Goal: Task Accomplishment & Management: Manage account settings

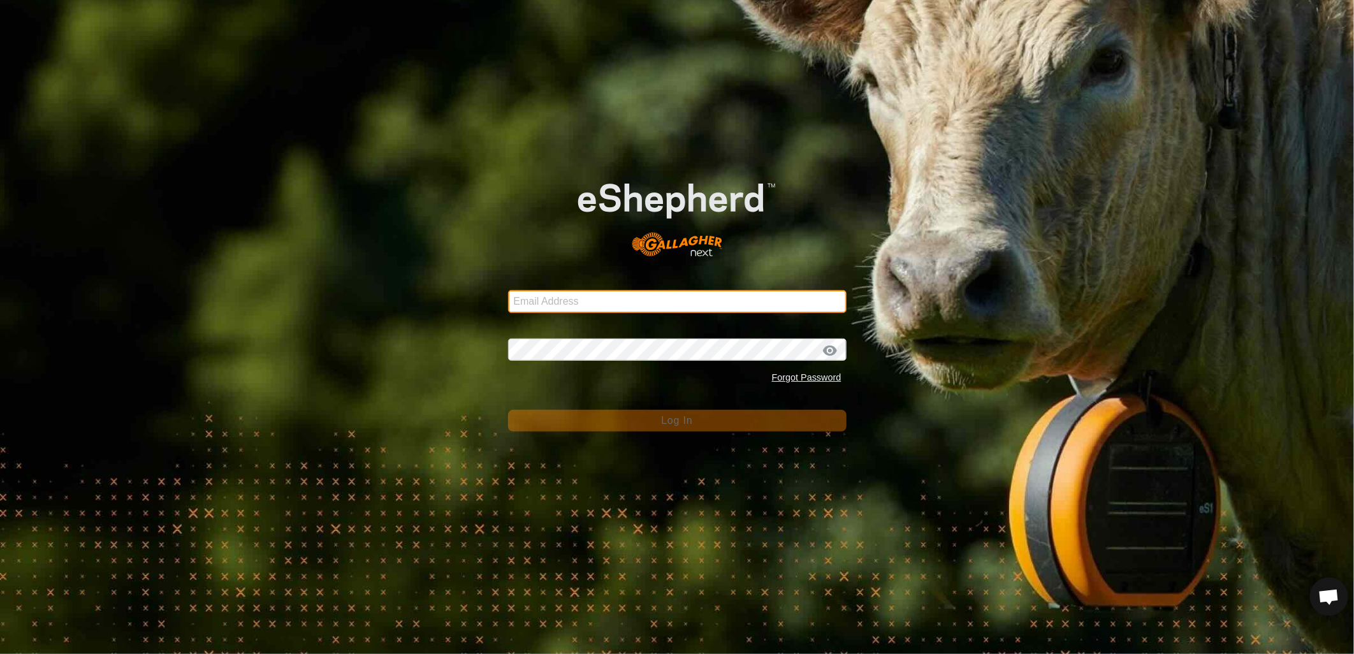
drag, startPoint x: 0, startPoint y: 0, endPoint x: 585, endPoint y: 301, distance: 657.8
click at [585, 301] on input "Email Address" at bounding box center [677, 301] width 338 height 23
type input "heath.evans@heytesbury.com.au"
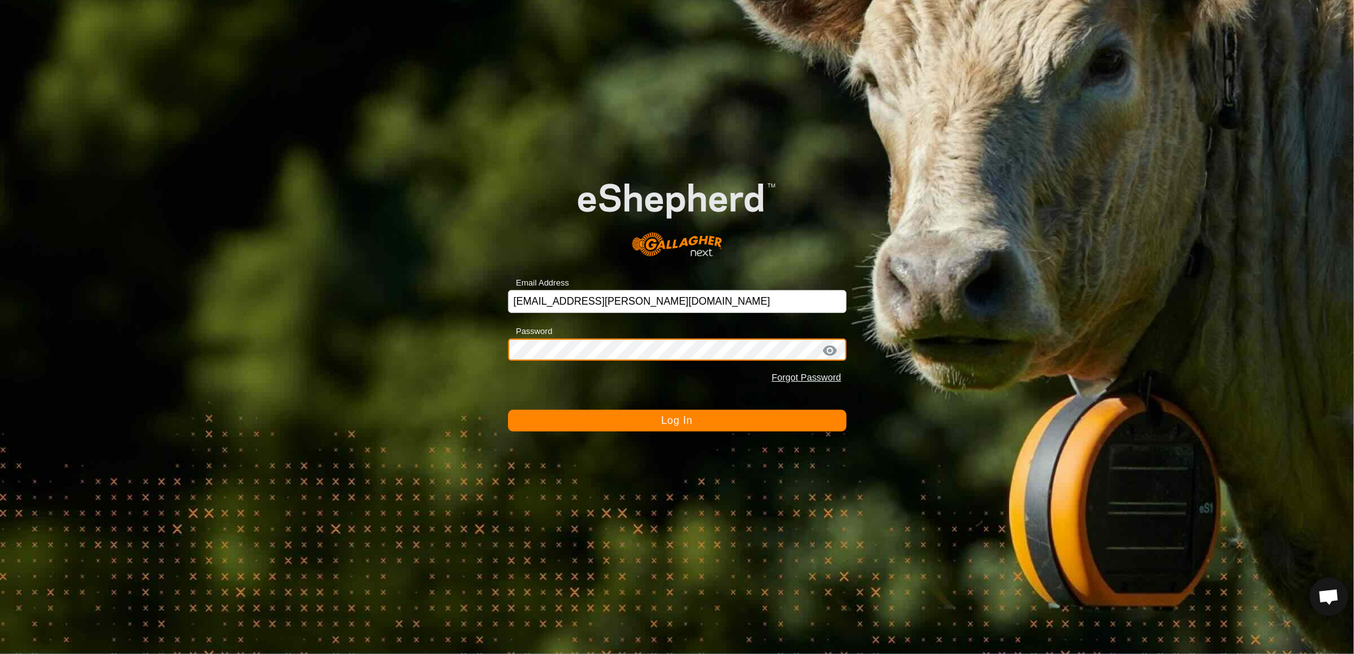
click at [508, 410] on button "Log In" at bounding box center [677, 421] width 338 height 22
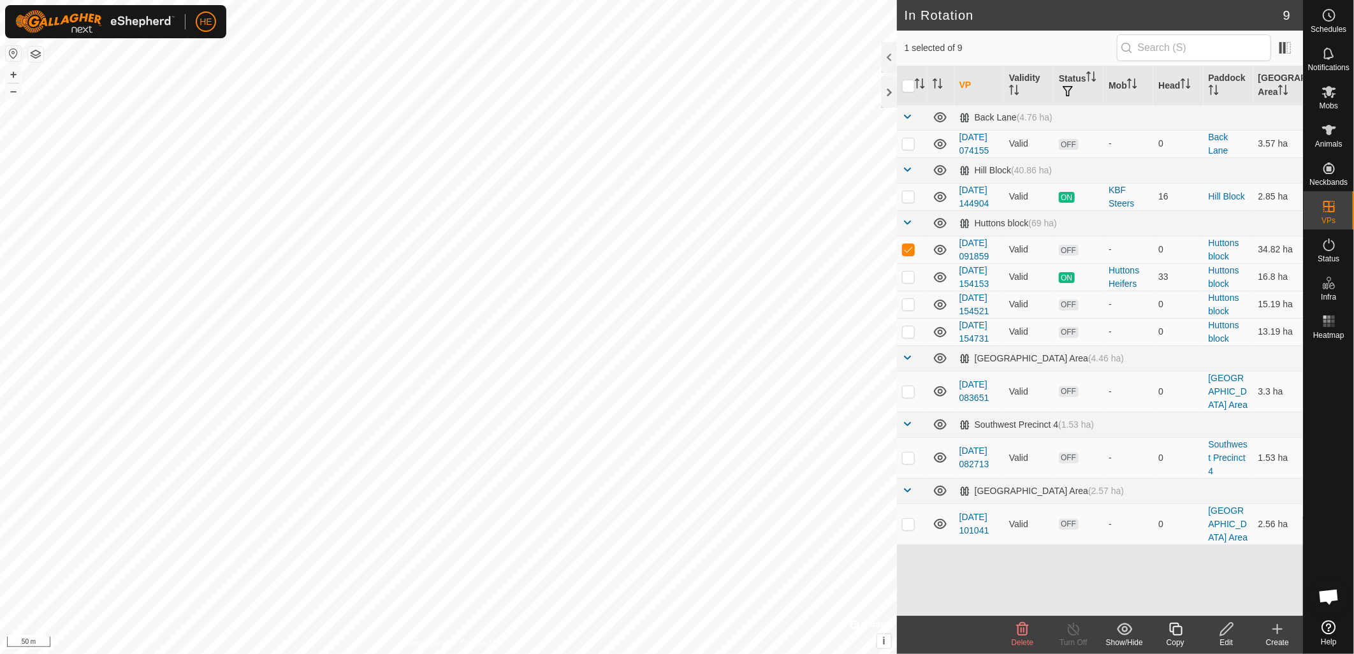
click at [1227, 635] on icon at bounding box center [1226, 628] width 16 height 15
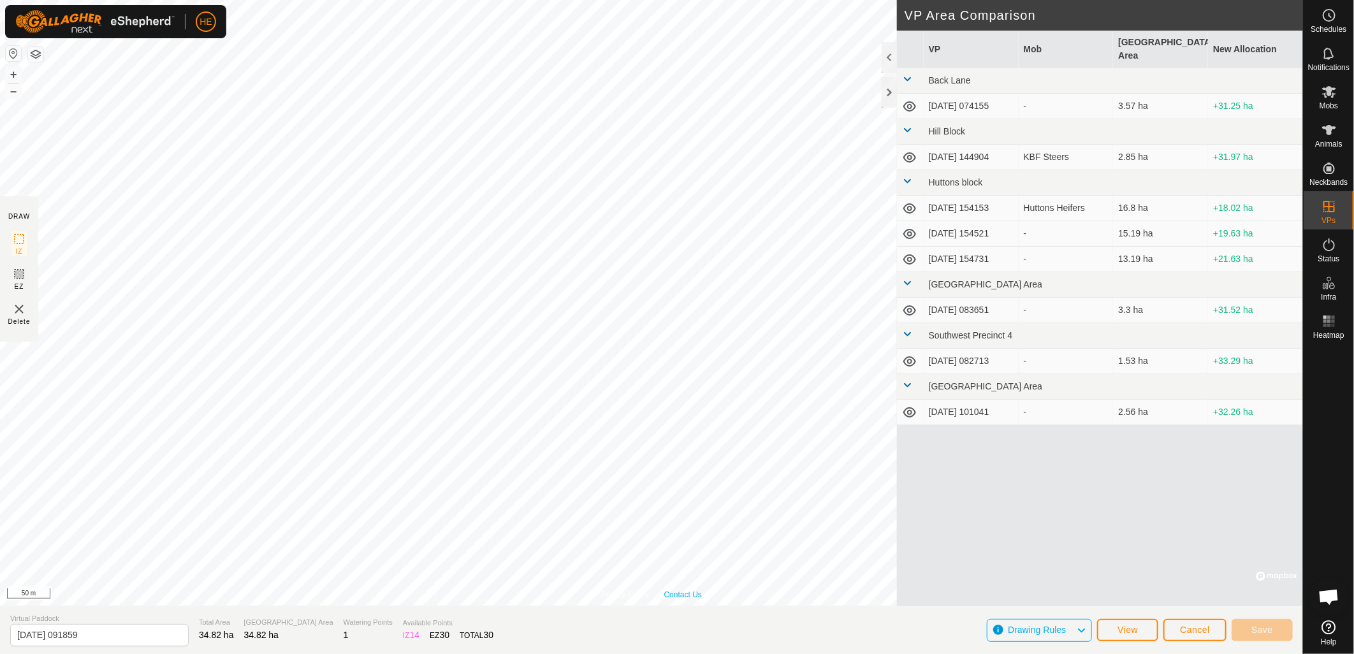
click at [692, 589] on link "Contact Us" at bounding box center [683, 594] width 38 height 11
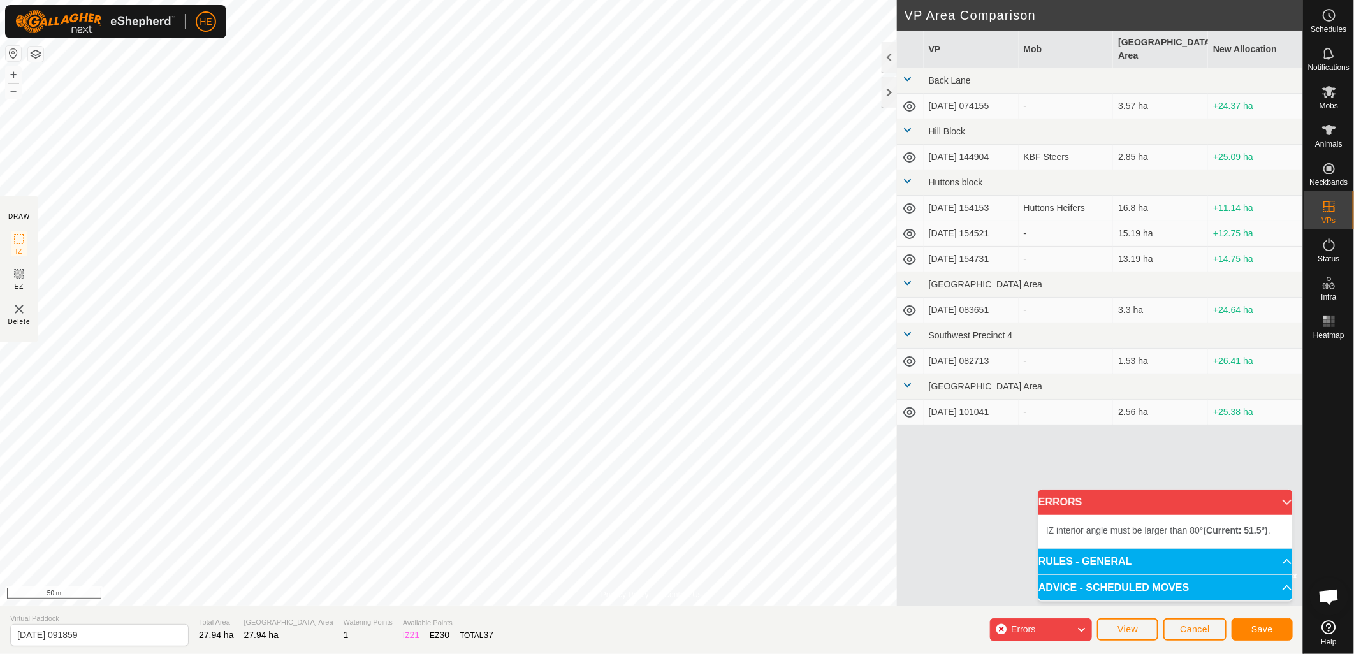
click at [5, 291] on div "Privacy Policy Contact Us Status: OFF Type: Inclusion Zone + – ⇧ i © Mapbox , ©…" at bounding box center [651, 327] width 1303 height 654
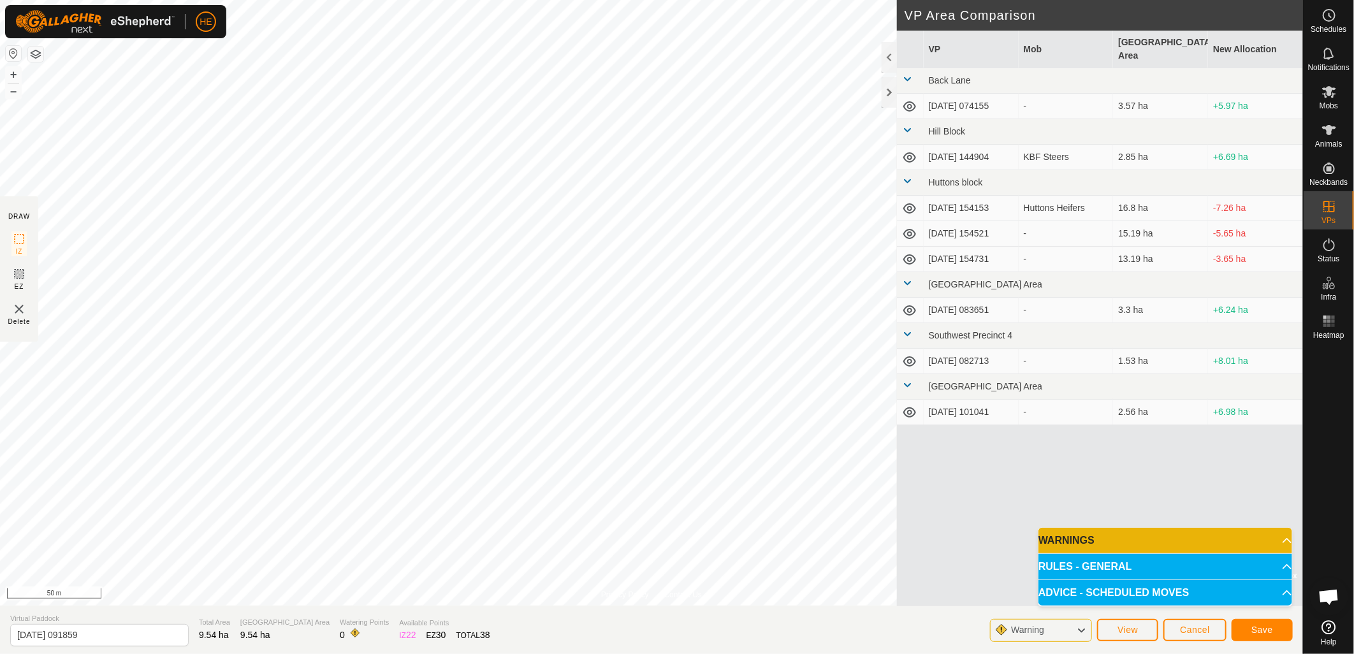
click at [702, 625] on div "Privacy Policy Contact Us Landmark 76 + – ⇧ i © Mapbox , © OpenStreetMap , Impr…" at bounding box center [651, 327] width 1303 height 654
click at [991, 307] on div "Privacy Policy Contact Us Status: OFF Type: Inclusion Zone + – ⇧ i © Mapbox , ©…" at bounding box center [651, 327] width 1303 height 654
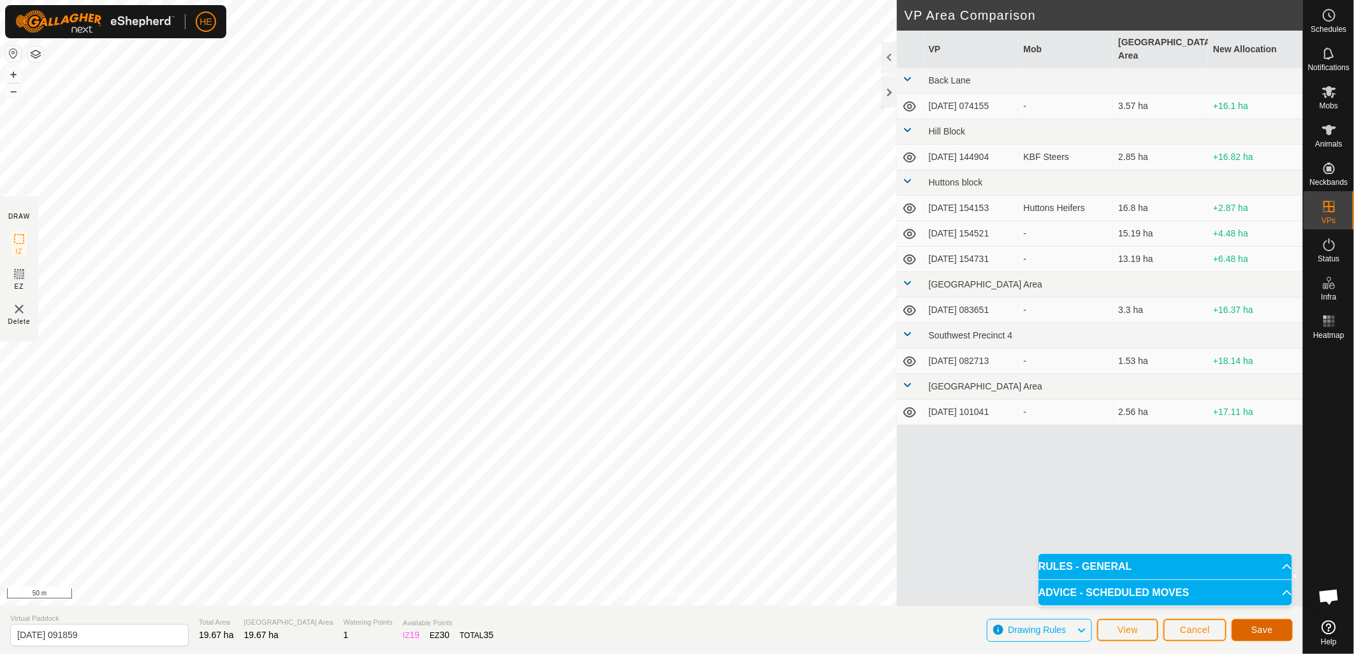
click at [1271, 639] on button "Save" at bounding box center [1261, 630] width 61 height 22
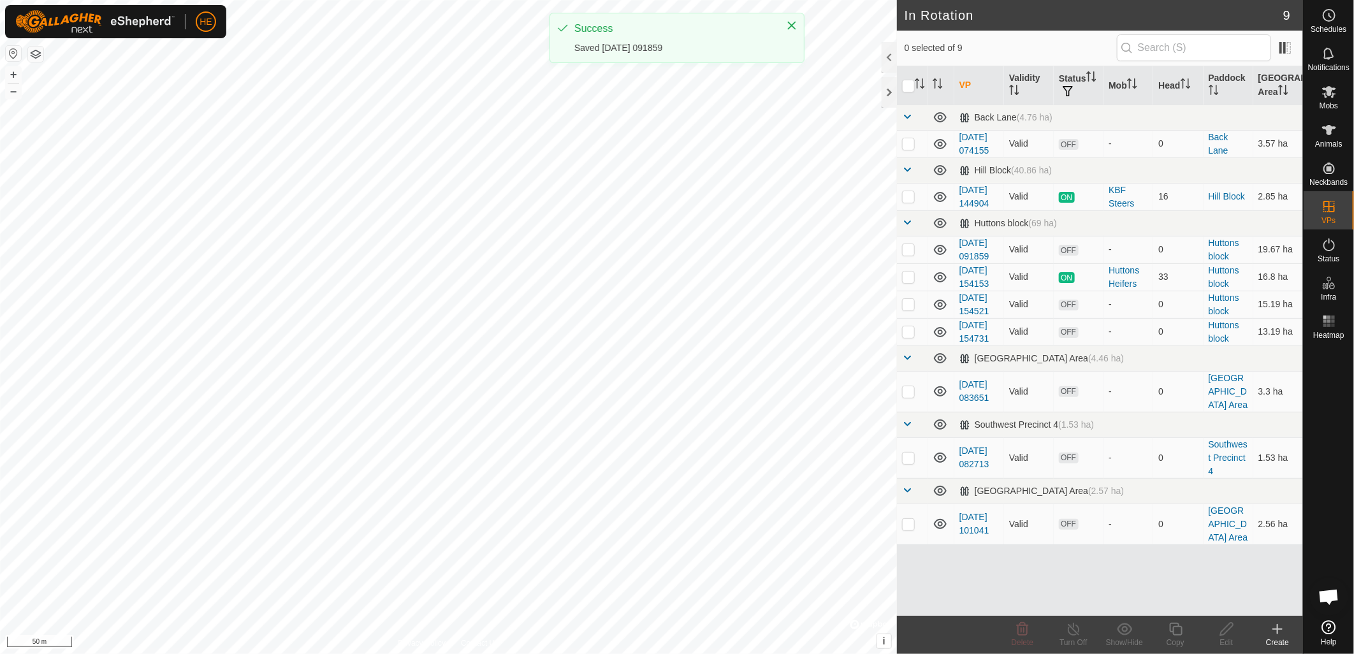
checkbox input "true"
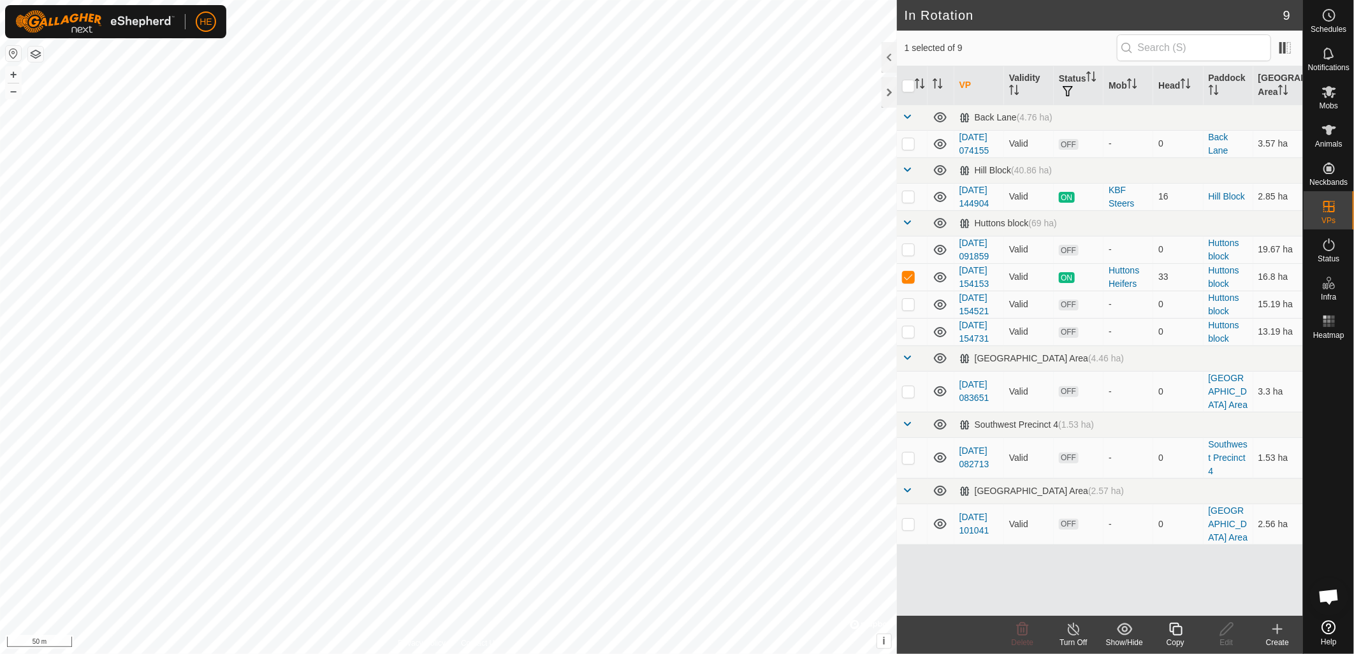
checkbox input "true"
checkbox input "false"
click at [1226, 637] on div "Edit" at bounding box center [1226, 642] width 51 height 11
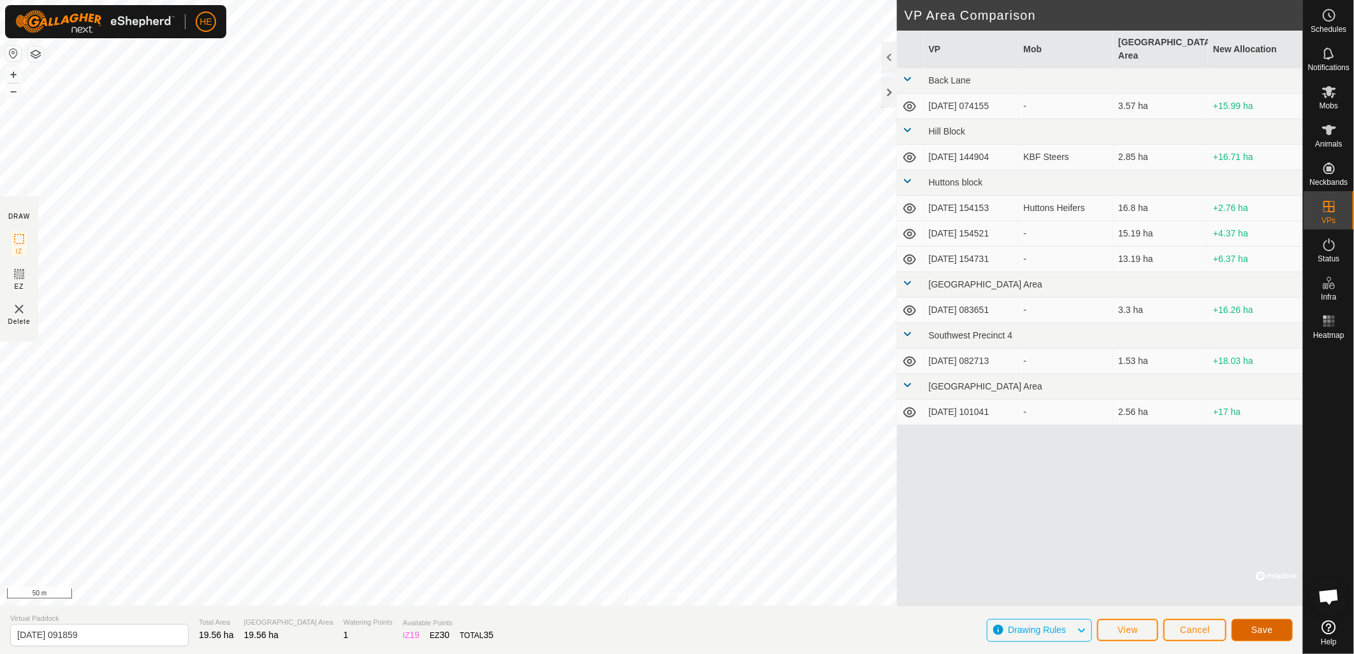
click at [1271, 632] on span "Save" at bounding box center [1262, 630] width 22 height 10
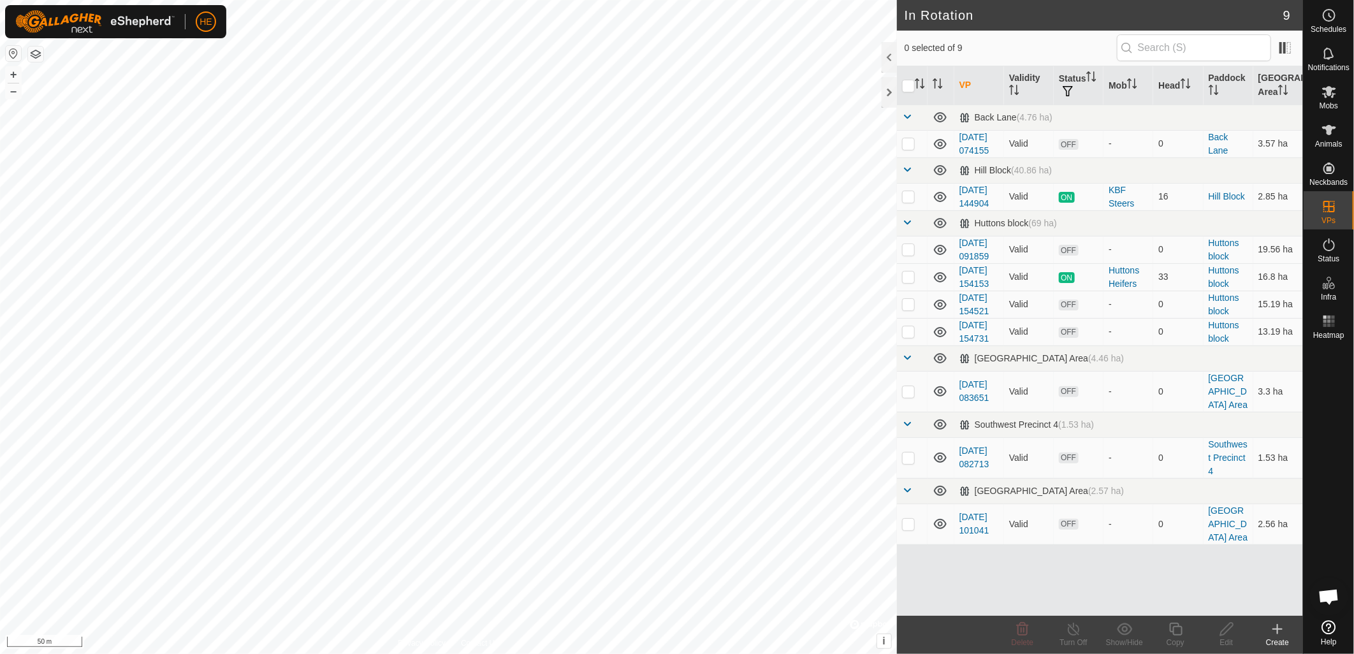
checkbox input "true"
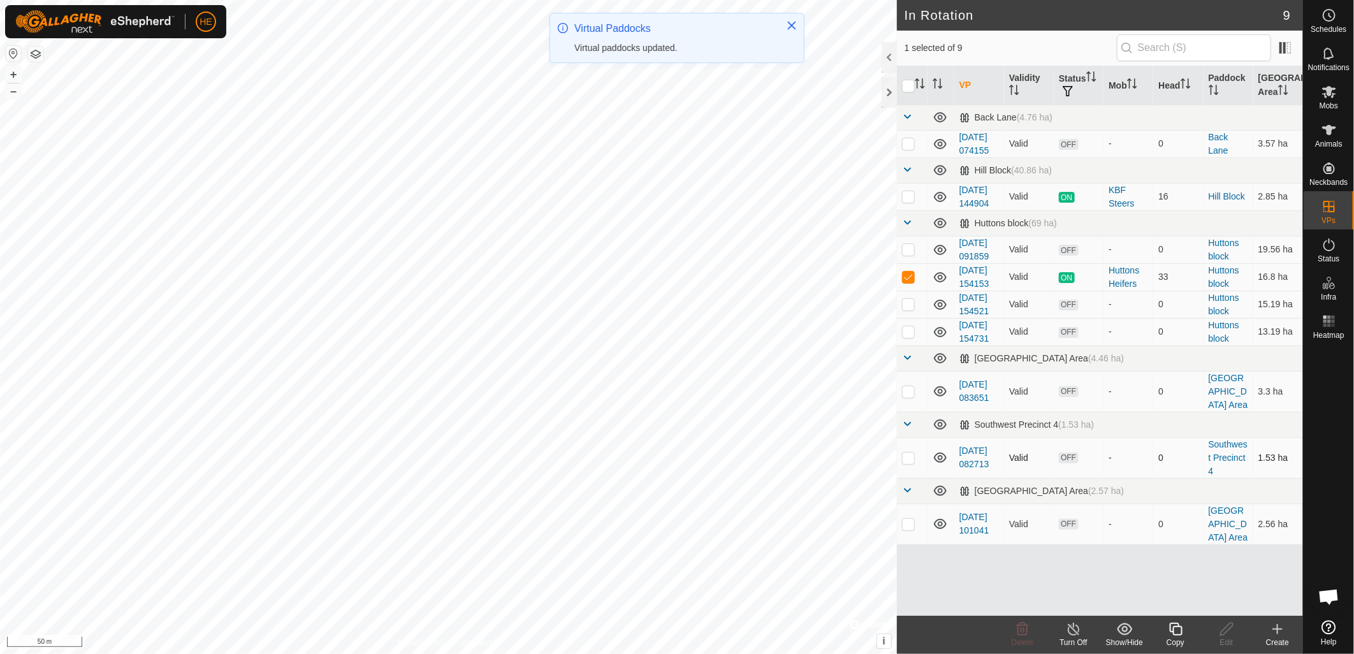
checkbox input "true"
checkbox input "false"
click at [1232, 637] on div "Edit" at bounding box center [1226, 642] width 51 height 11
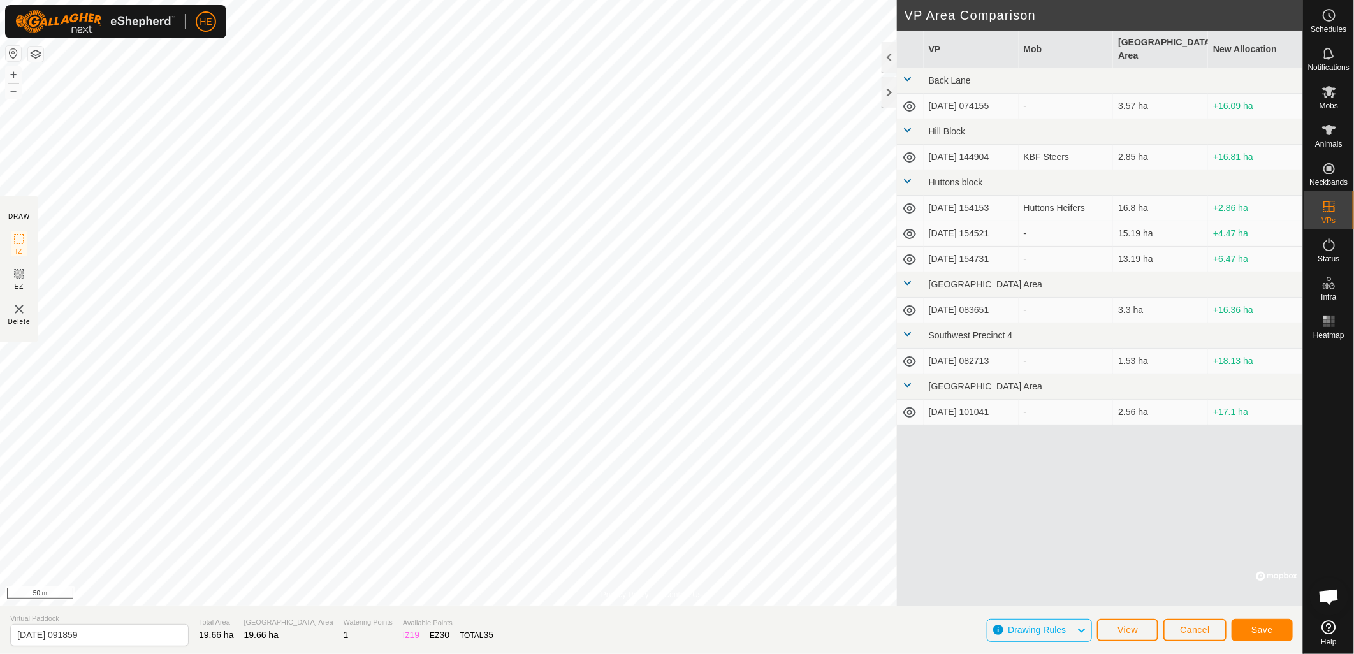
click at [1073, 631] on span "Drawing Rules" at bounding box center [1042, 630] width 68 height 17
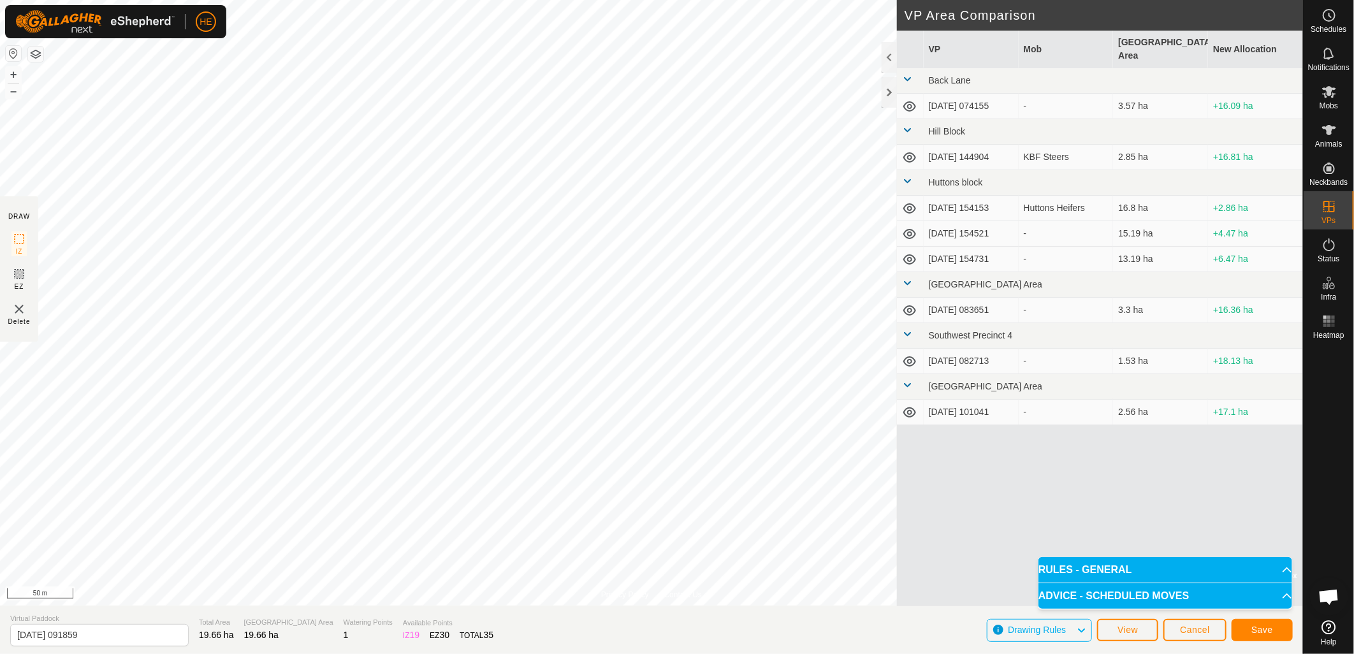
click at [988, 550] on div "VP Mob Grazing Area New Allocation Back Lane 2025-08-28 074155 - 3.57 ha +16.09…" at bounding box center [1100, 318] width 406 height 575
click at [1262, 633] on span "Save" at bounding box center [1262, 630] width 22 height 10
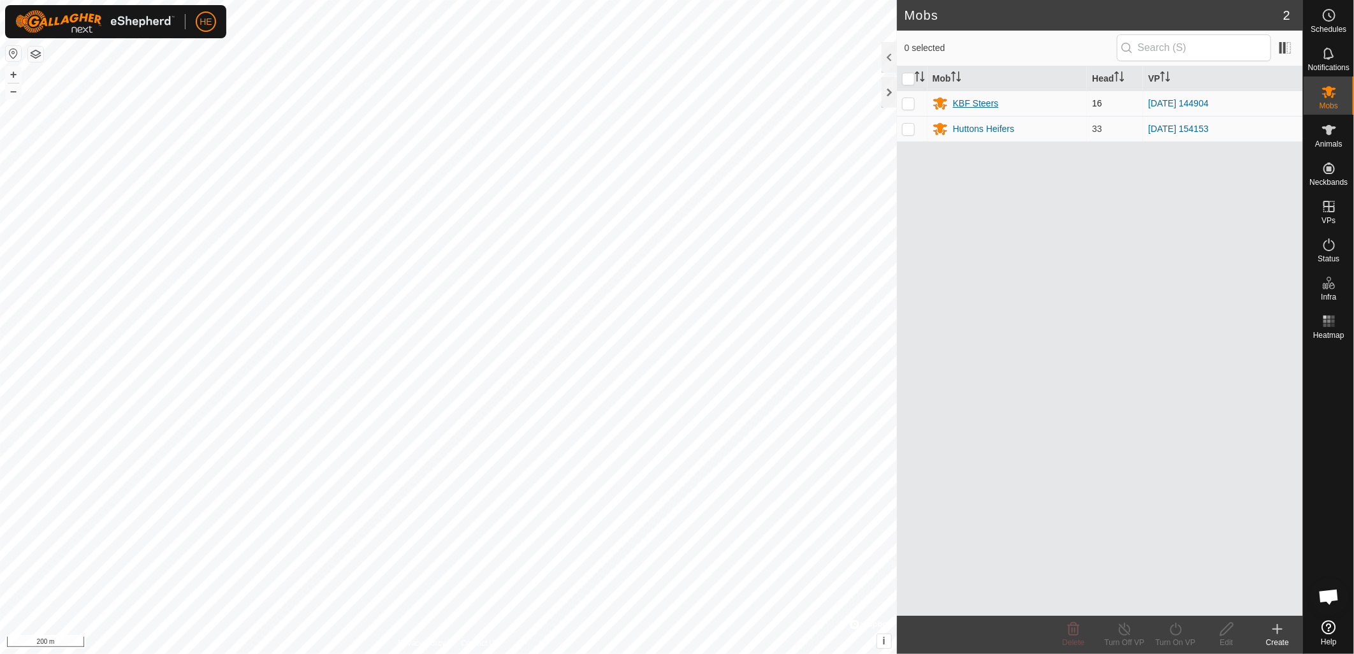
click at [975, 102] on div "KBF Steers" at bounding box center [976, 103] width 46 height 13
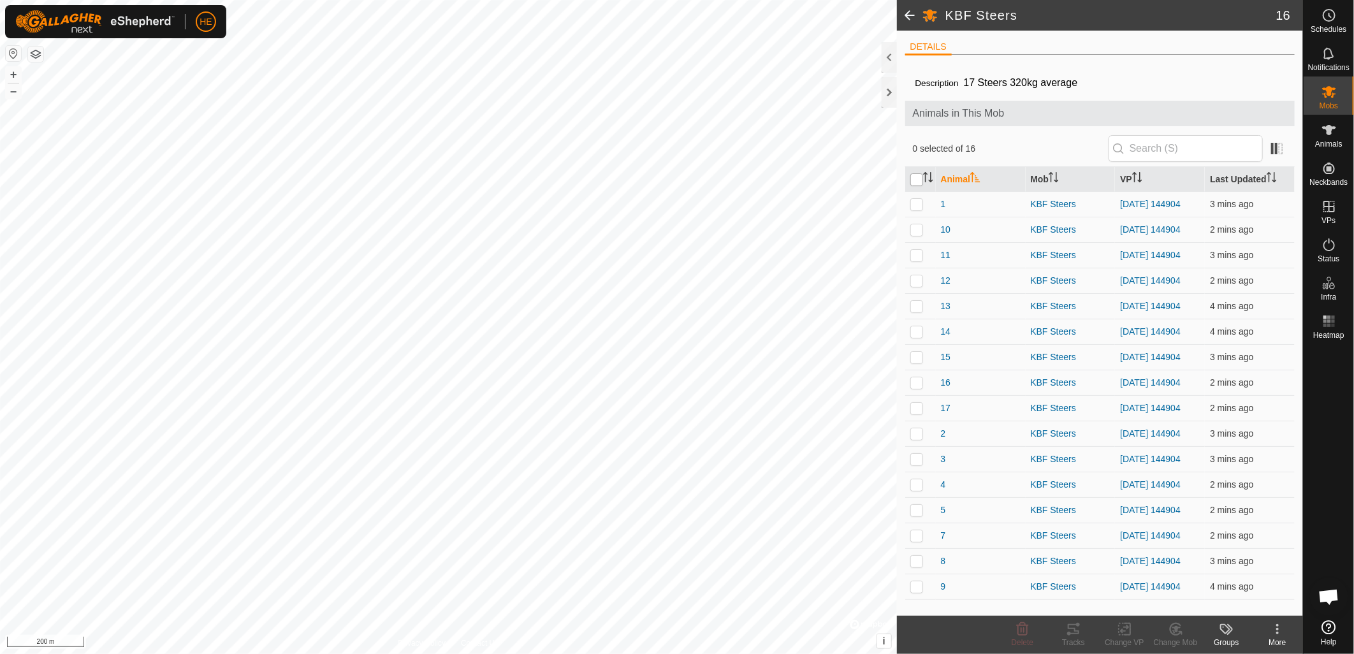
click at [918, 180] on input "checkbox" at bounding box center [916, 179] width 13 height 13
checkbox input "true"
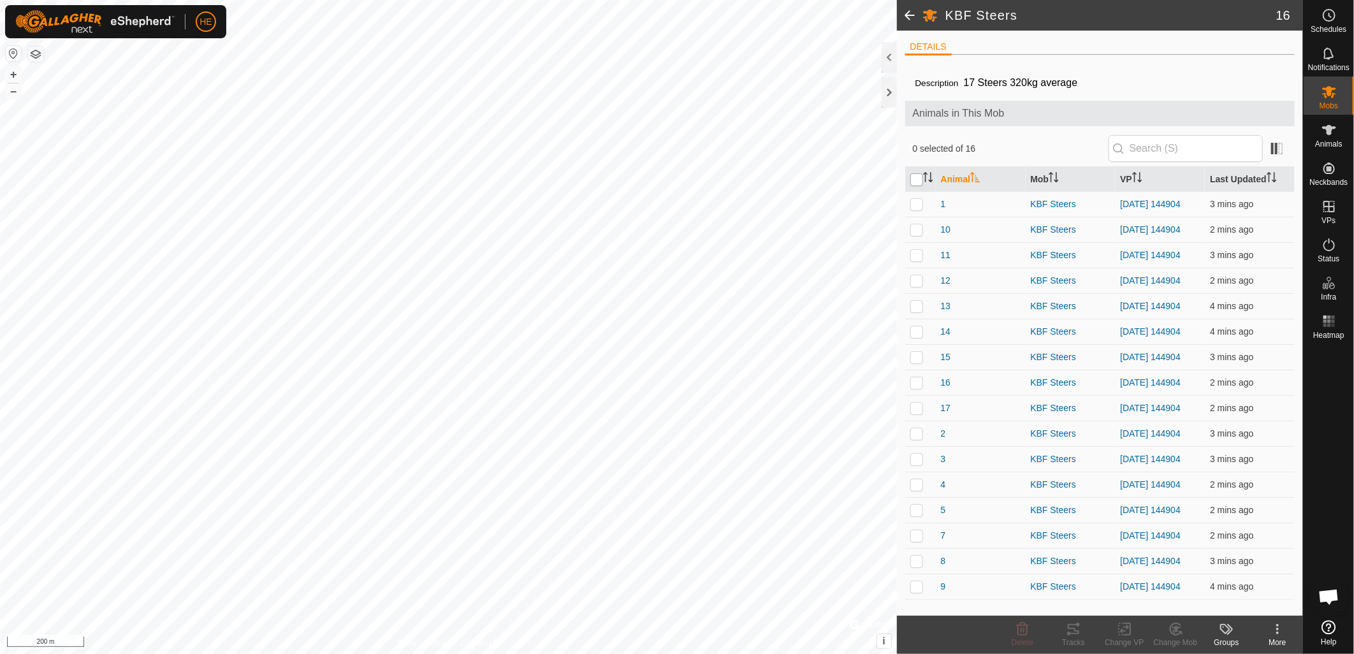
checkbox input "true"
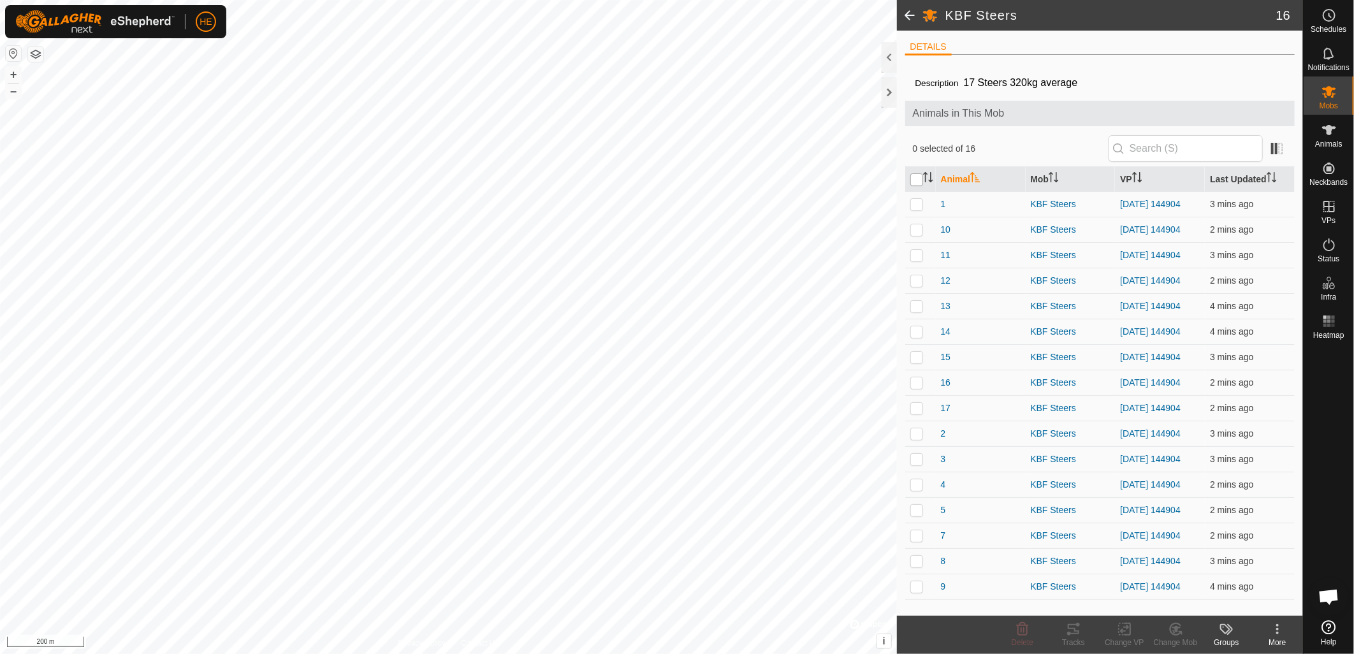
checkbox input "true"
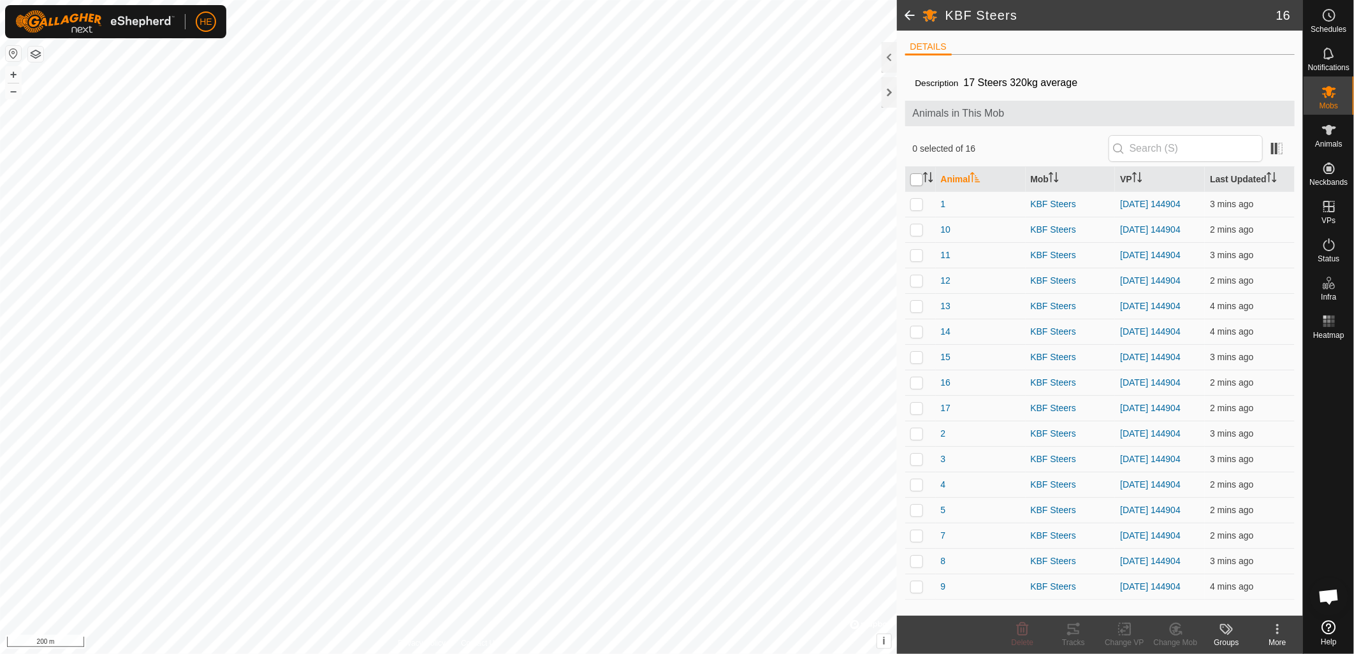
checkbox input "true"
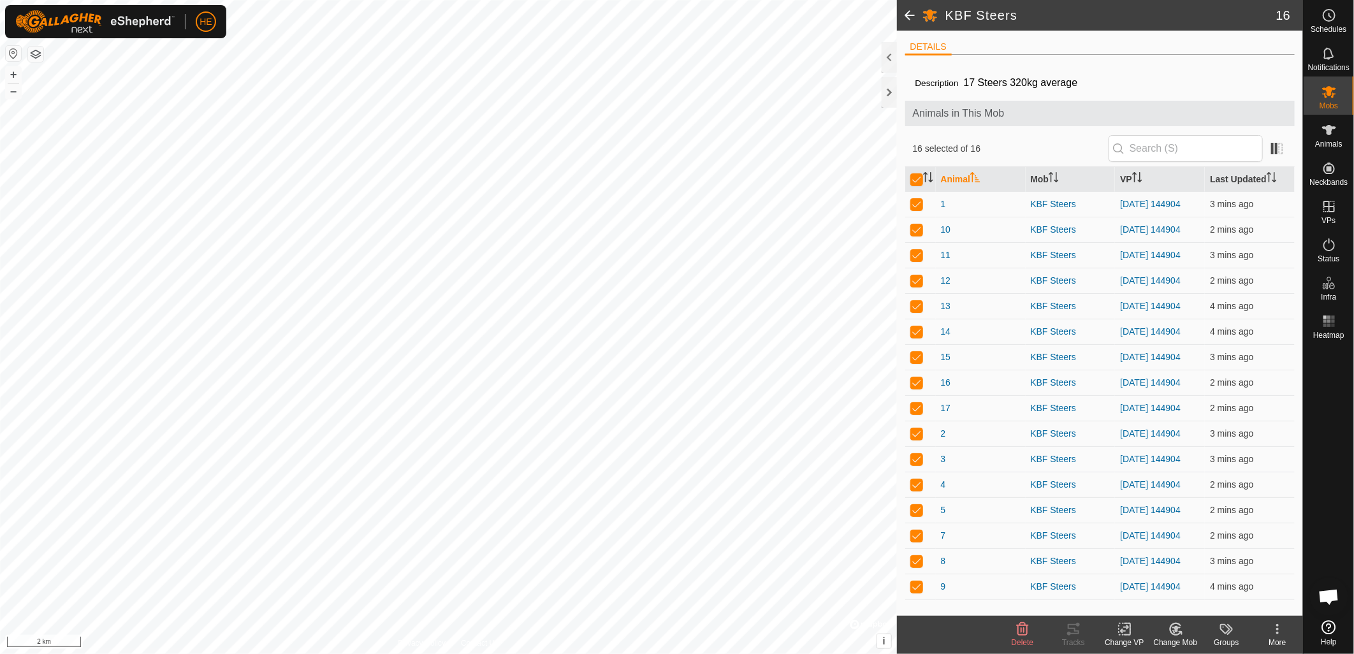
click at [14, 55] on button "button" at bounding box center [13, 53] width 15 height 15
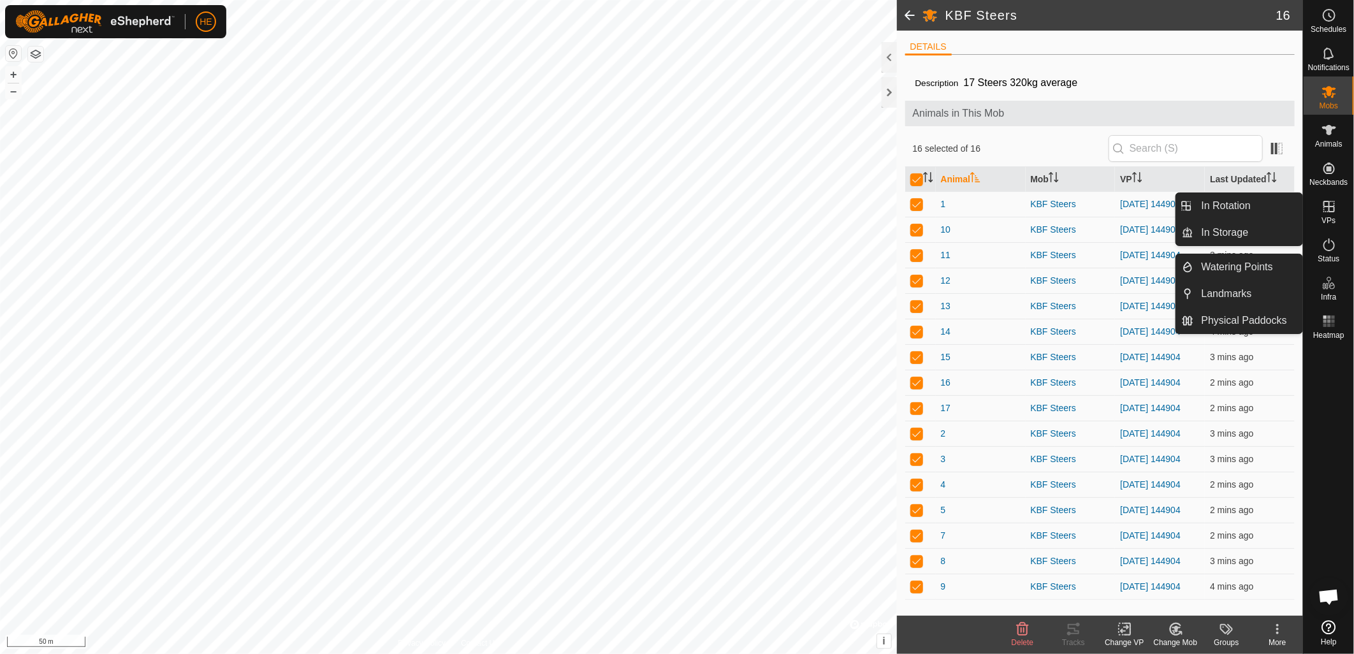
click at [1326, 210] on icon at bounding box center [1328, 206] width 15 height 15
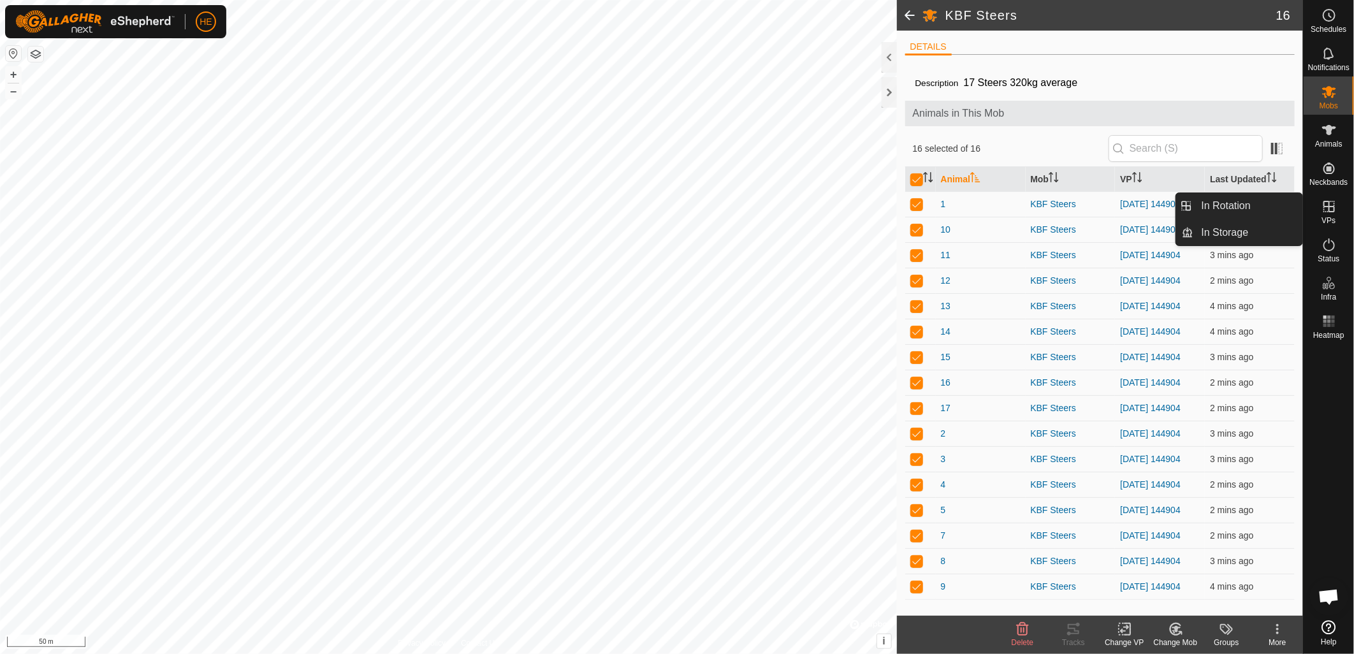
click at [1268, 238] on link "In Storage" at bounding box center [1248, 232] width 109 height 25
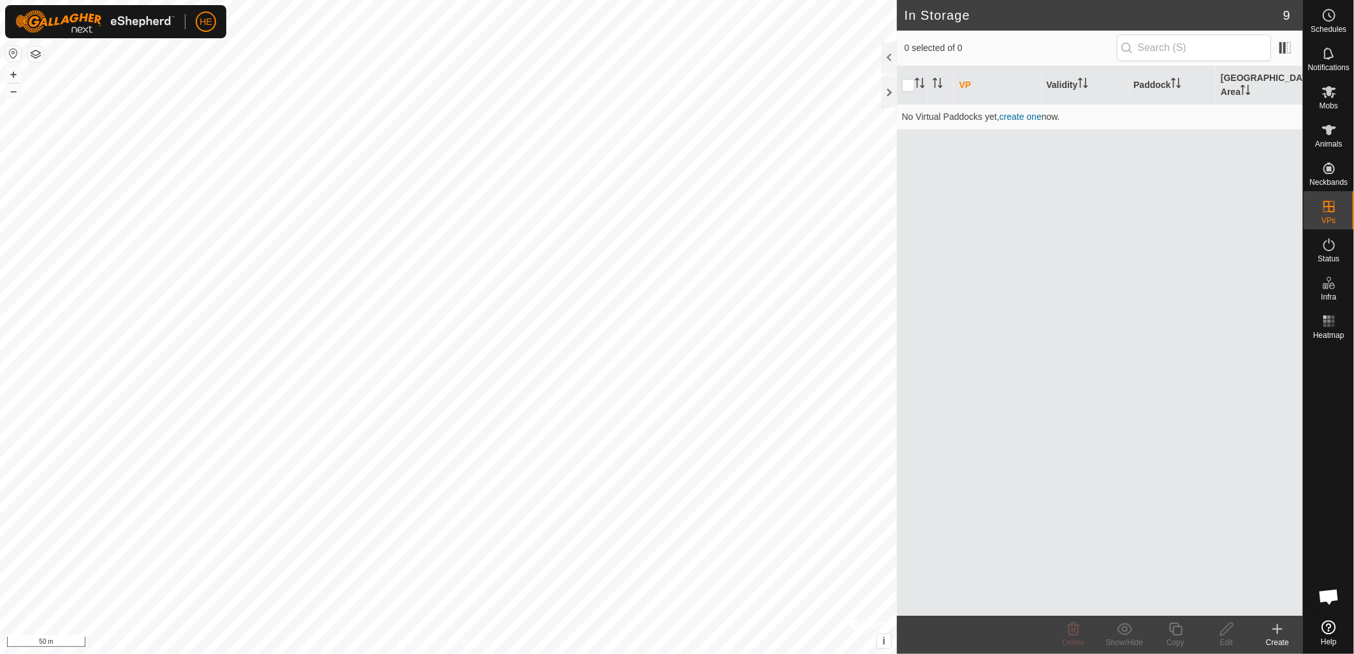
click at [1283, 632] on icon at bounding box center [1276, 628] width 15 height 15
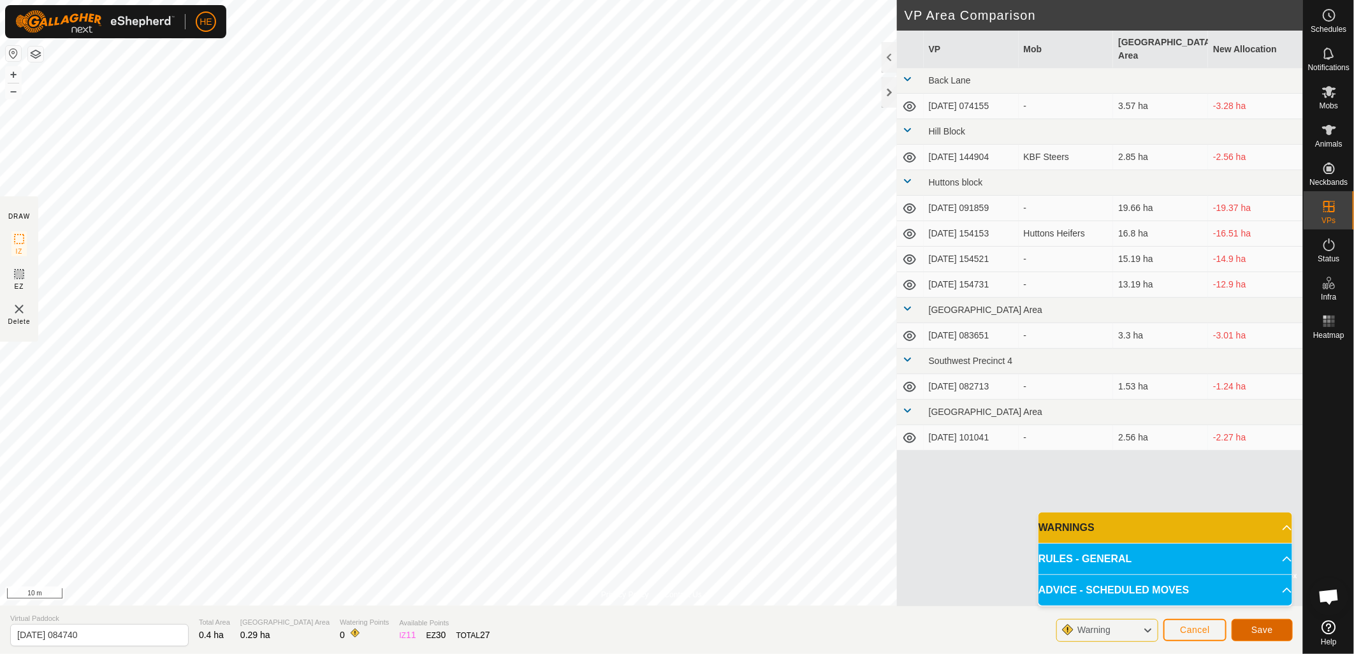
click at [1263, 626] on span "Save" at bounding box center [1262, 630] width 22 height 10
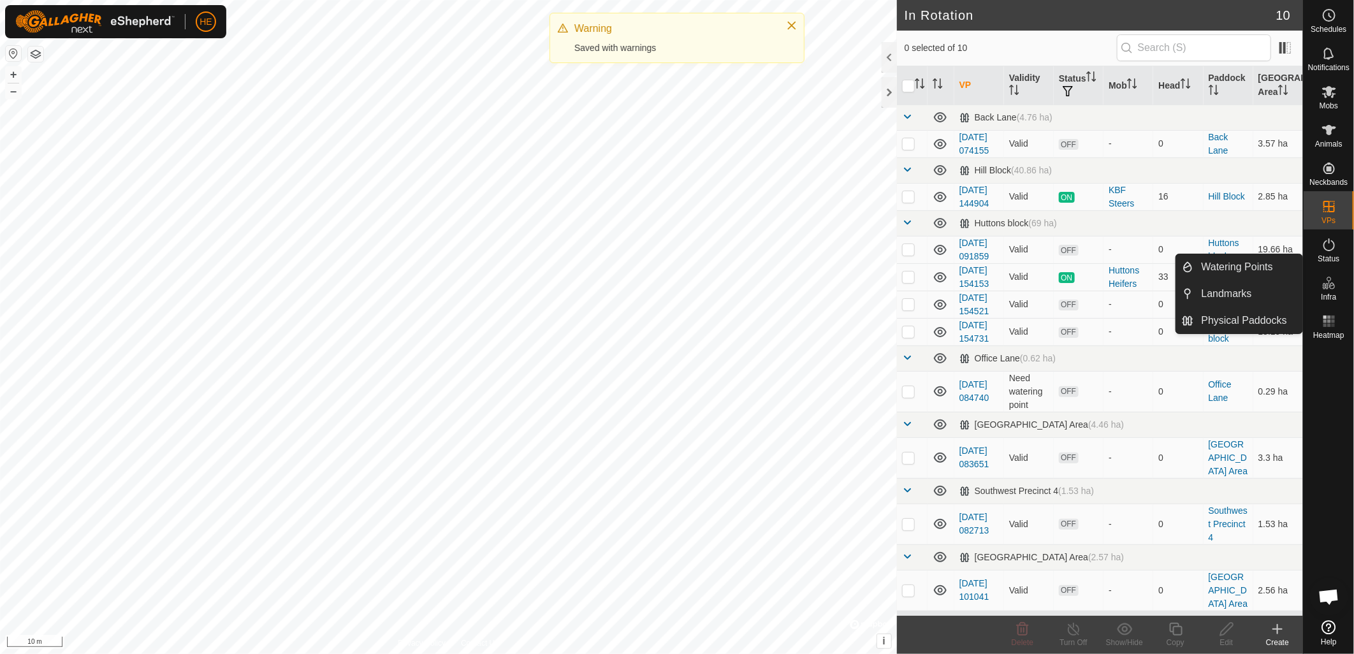
click at [1327, 287] on icon at bounding box center [1325, 286] width 6 height 6
click at [1220, 270] on link "Watering Points" at bounding box center [1248, 266] width 109 height 25
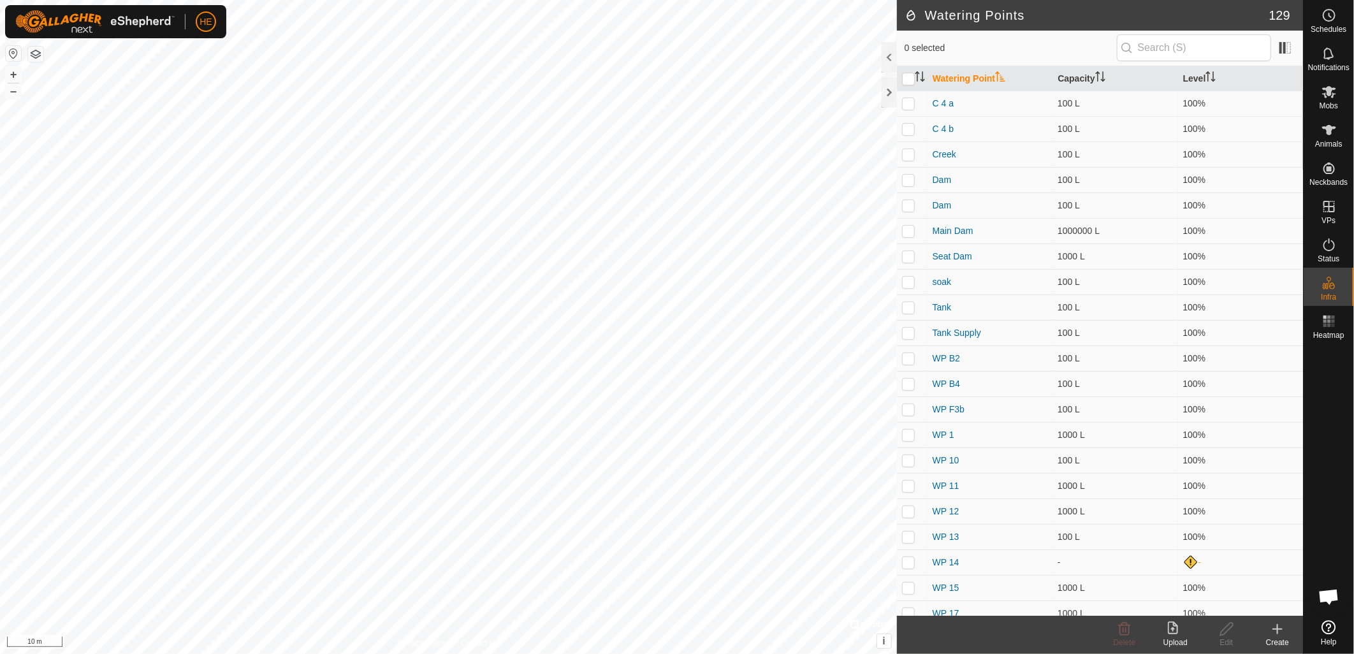
click at [1286, 638] on div "Create" at bounding box center [1277, 642] width 51 height 11
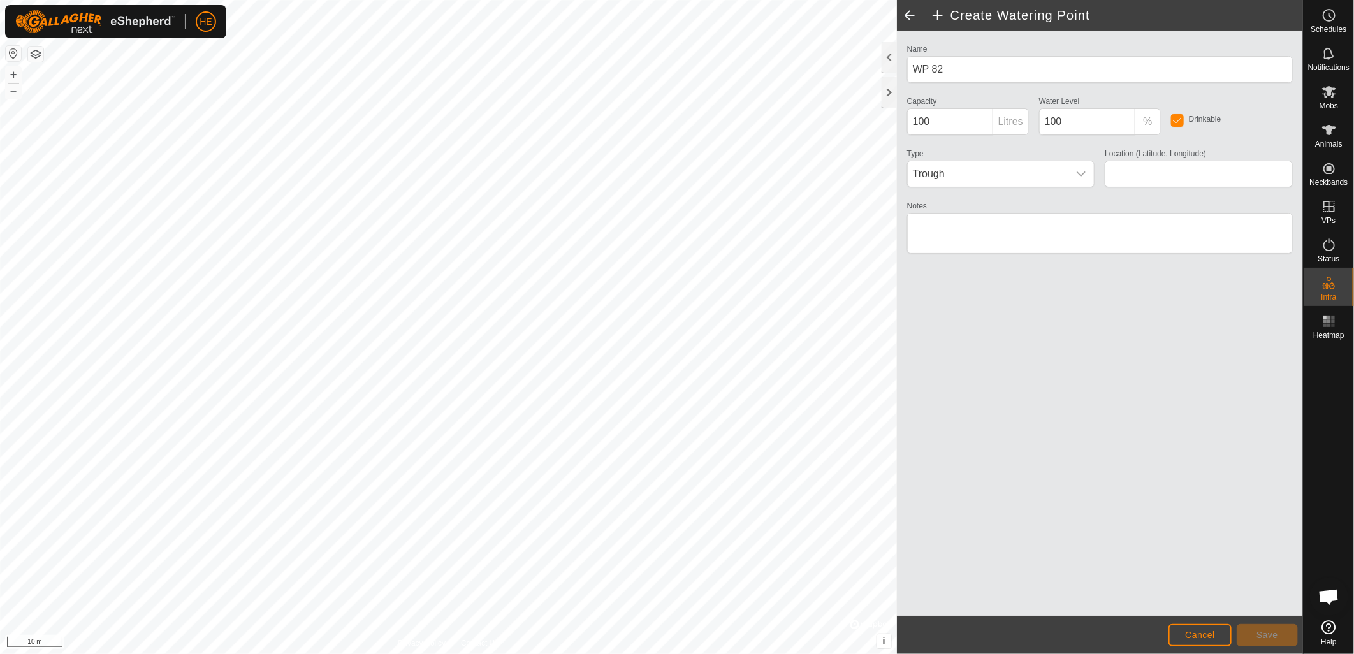
type input "-32.464648, 115.990602"
click at [1284, 642] on button "Save" at bounding box center [1266, 635] width 61 height 22
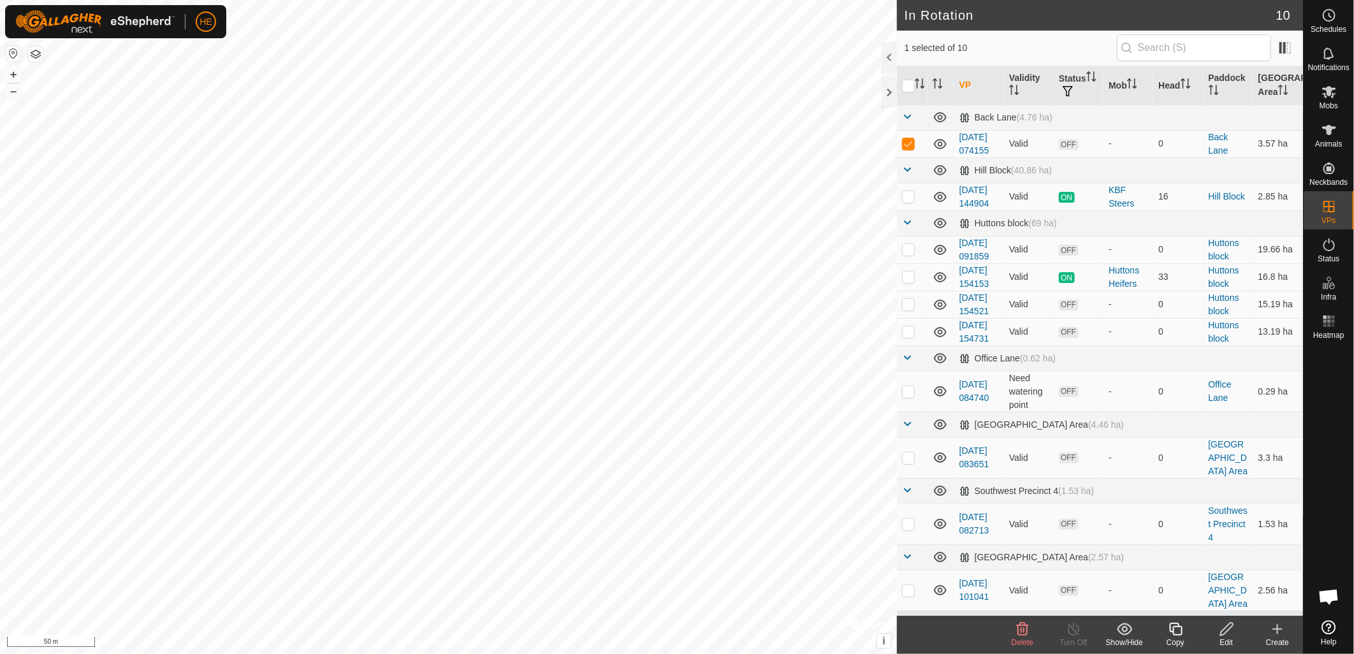
click at [1234, 633] on edit-svg-icon at bounding box center [1226, 628] width 51 height 15
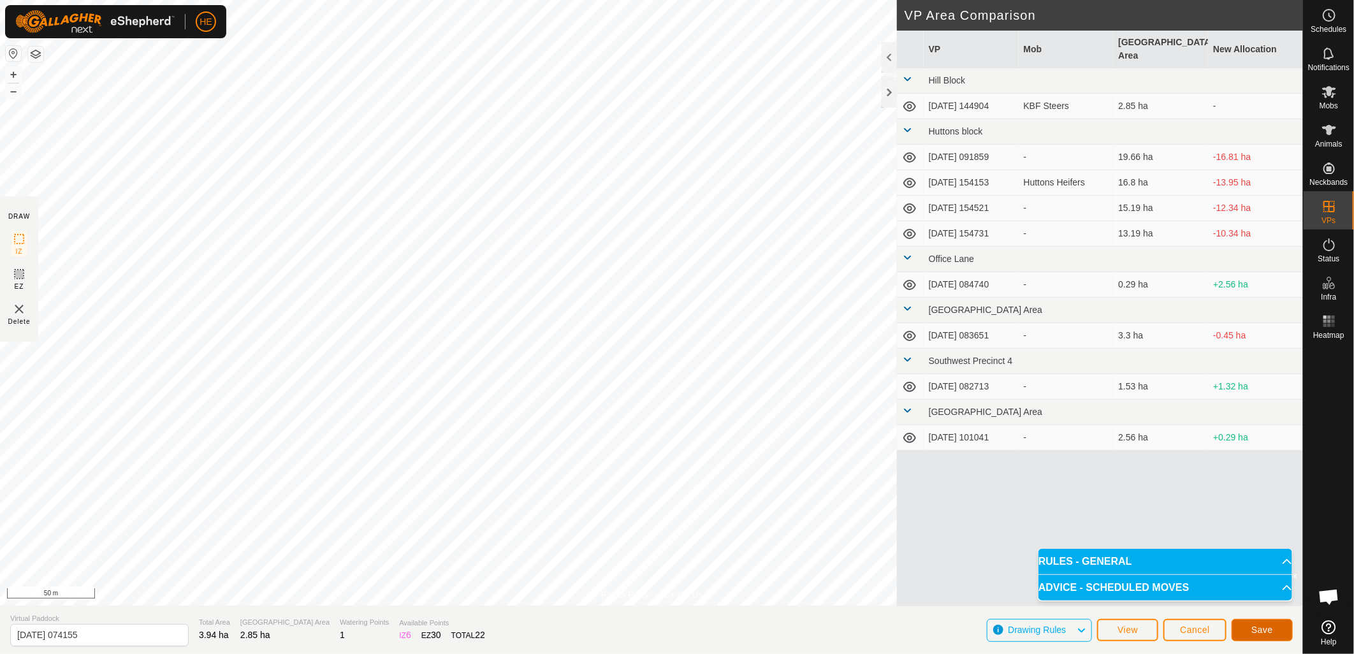
click at [1277, 633] on button "Save" at bounding box center [1261, 630] width 61 height 22
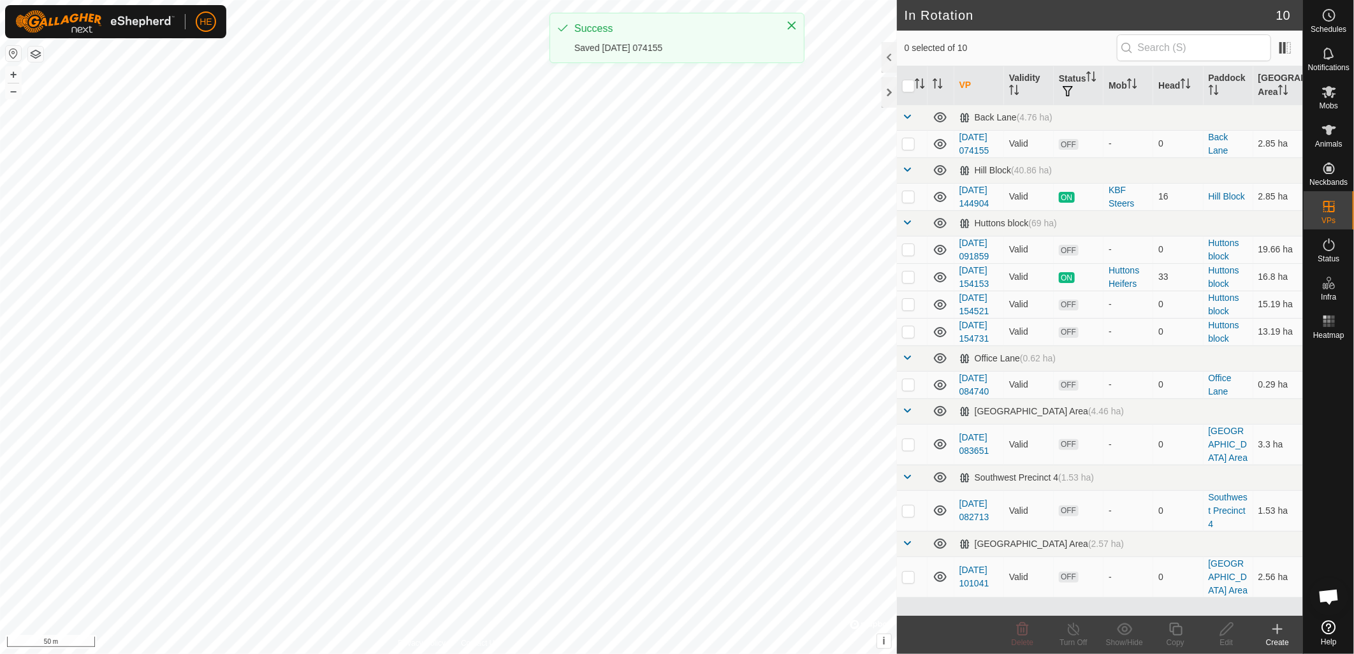
click at [1280, 644] on div "Create" at bounding box center [1277, 642] width 51 height 11
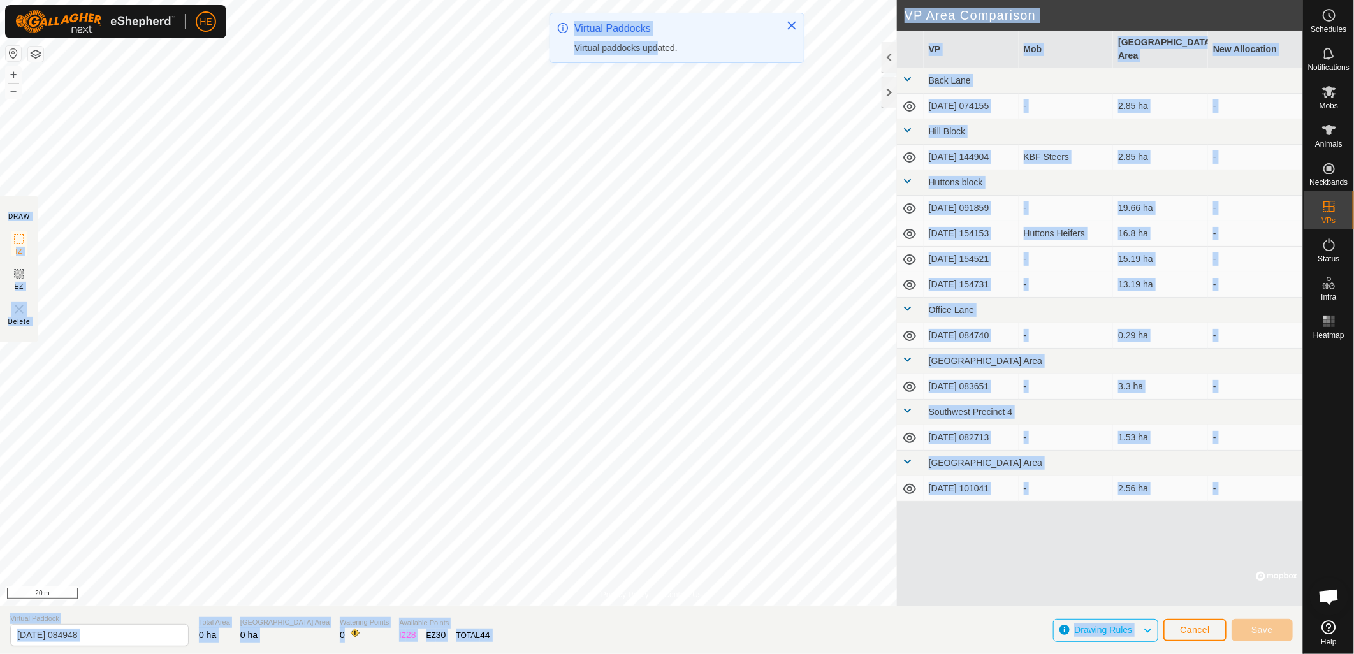
click at [665, 148] on div "HE Schedules Notifications Mobs Animals Neckbands VPs Status Infra Heatmap Help…" at bounding box center [677, 327] width 1354 height 654
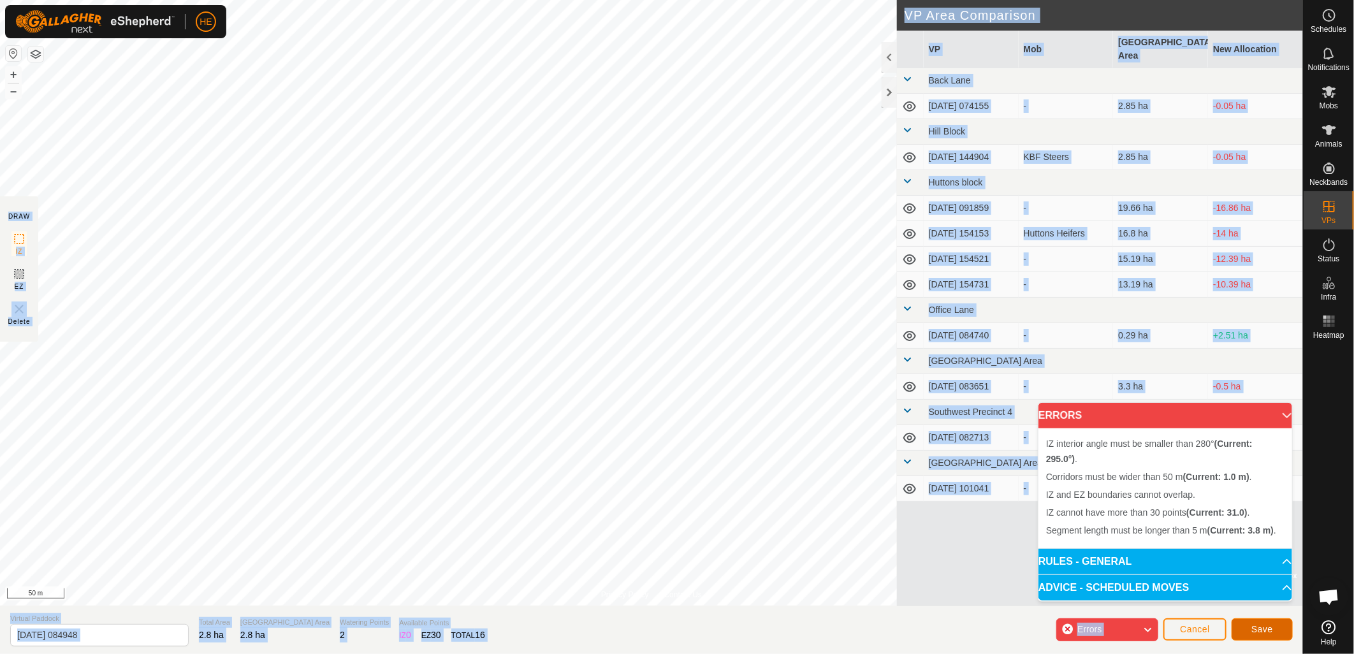
click at [1262, 629] on span "Save" at bounding box center [1262, 629] width 22 height 10
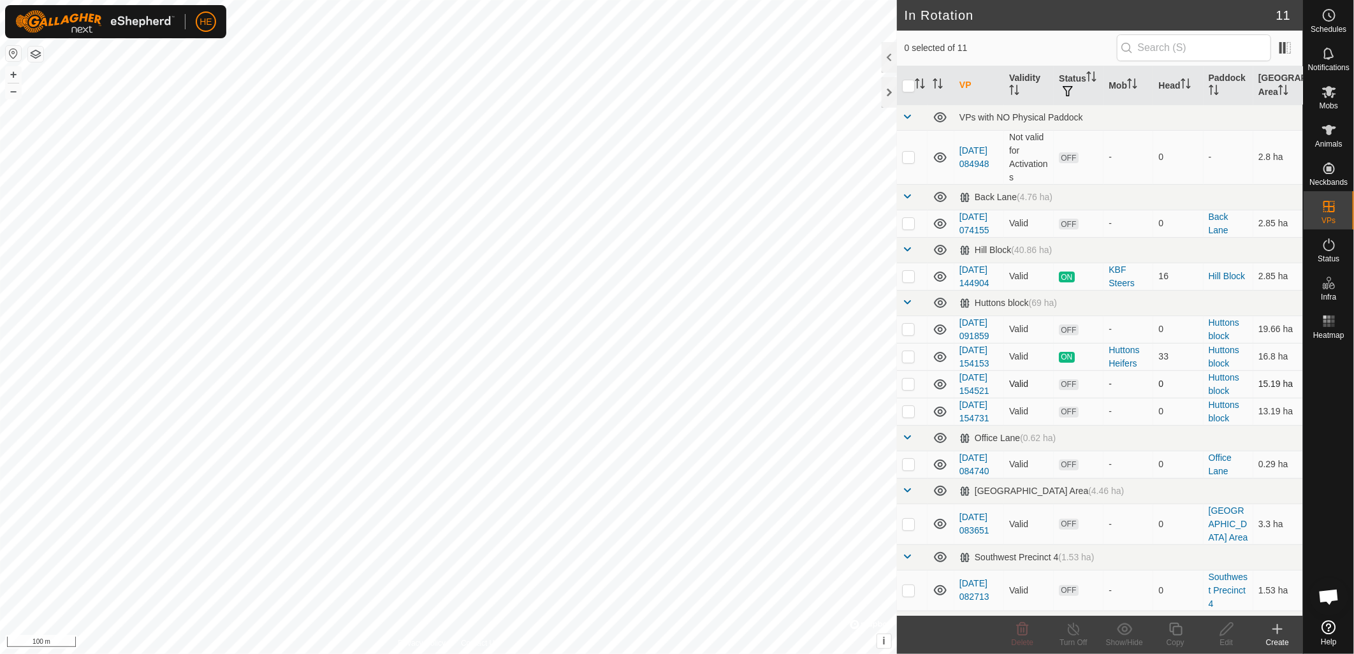
checkbox input "true"
checkbox input "false"
click at [1229, 633] on icon at bounding box center [1226, 628] width 16 height 15
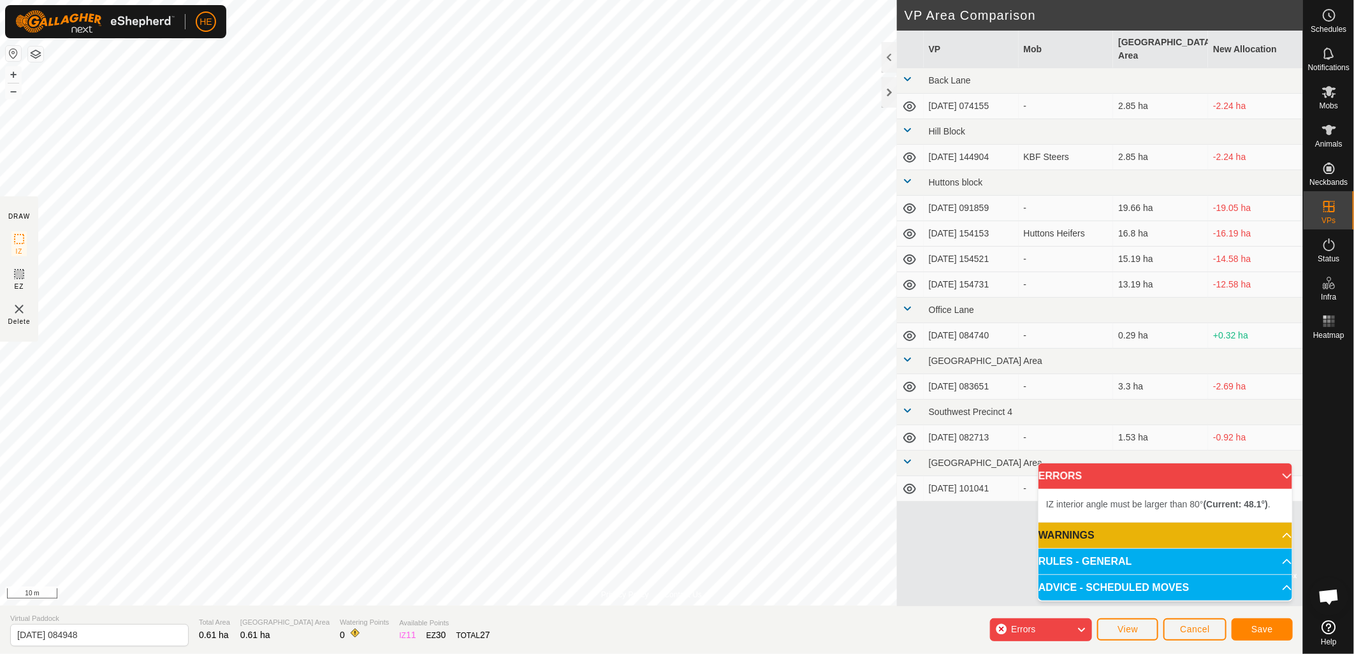
click at [322, 0] on html "HE Schedules Notifications Mobs Animals Neckbands VPs Status Infra Heatmap Help…" at bounding box center [677, 327] width 1354 height 654
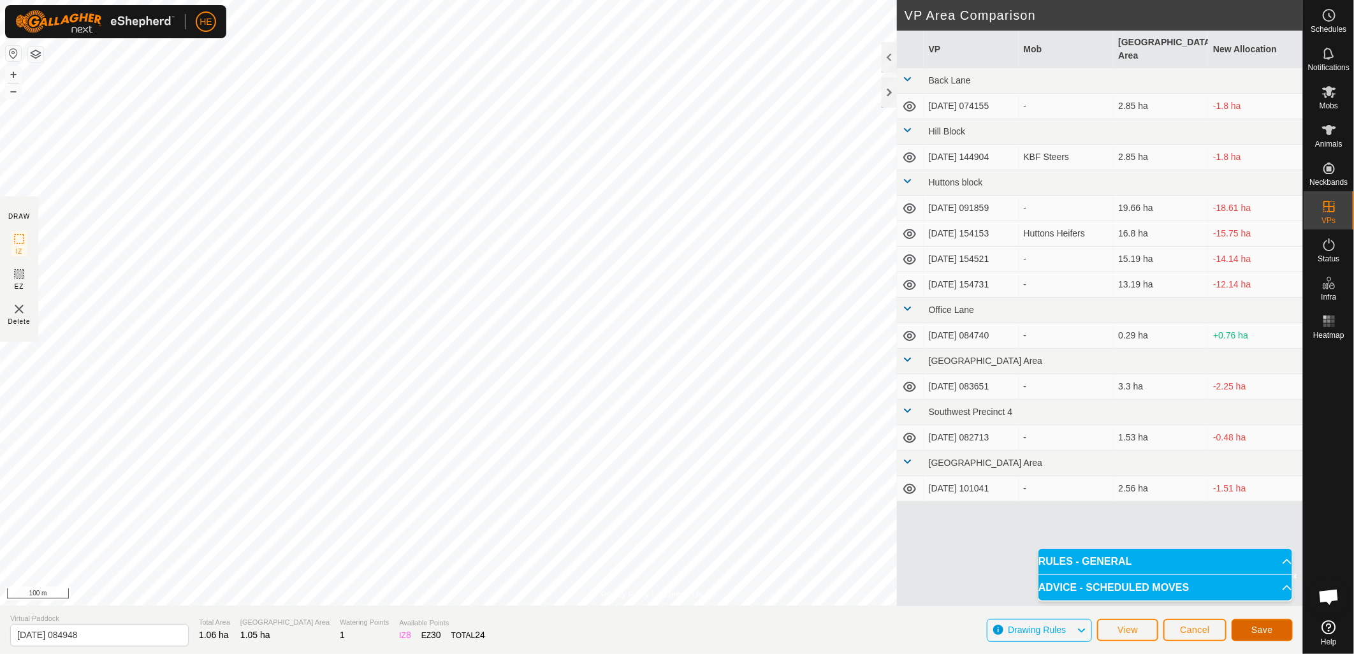
click at [1259, 636] on button "Save" at bounding box center [1261, 630] width 61 height 22
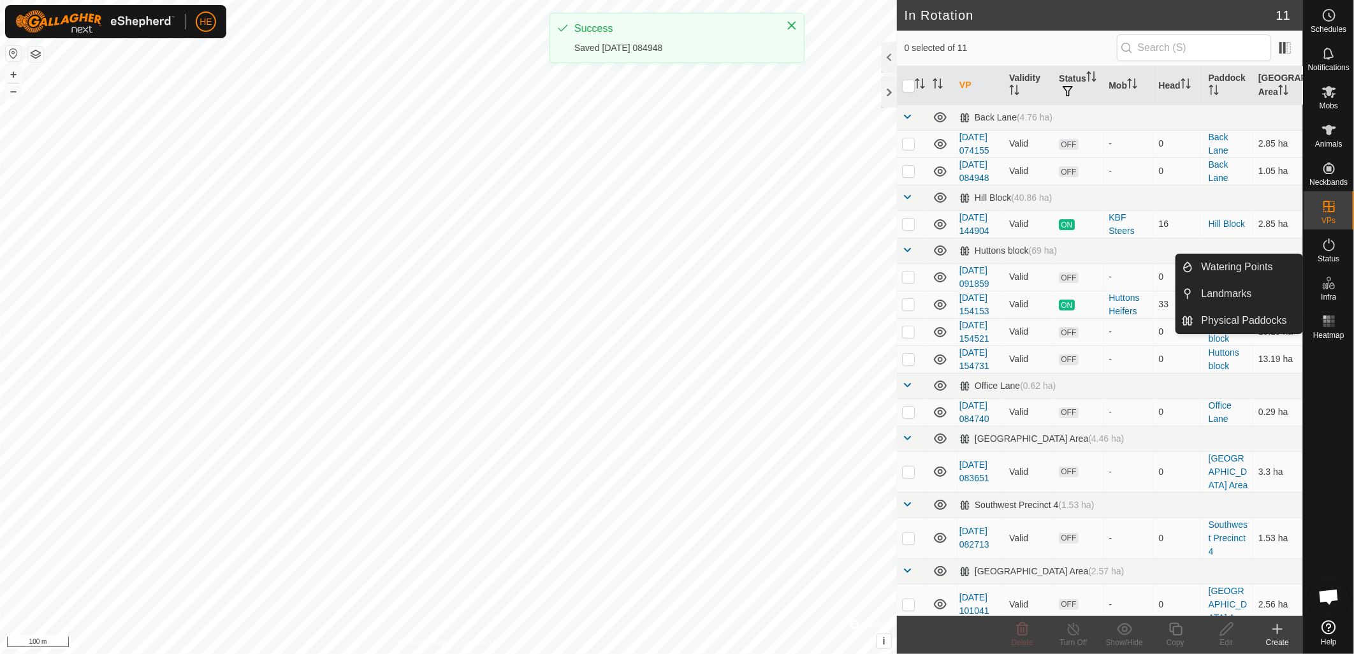
click at [1329, 283] on icon at bounding box center [1328, 282] width 15 height 15
click at [1254, 263] on link "Watering Points" at bounding box center [1248, 266] width 109 height 25
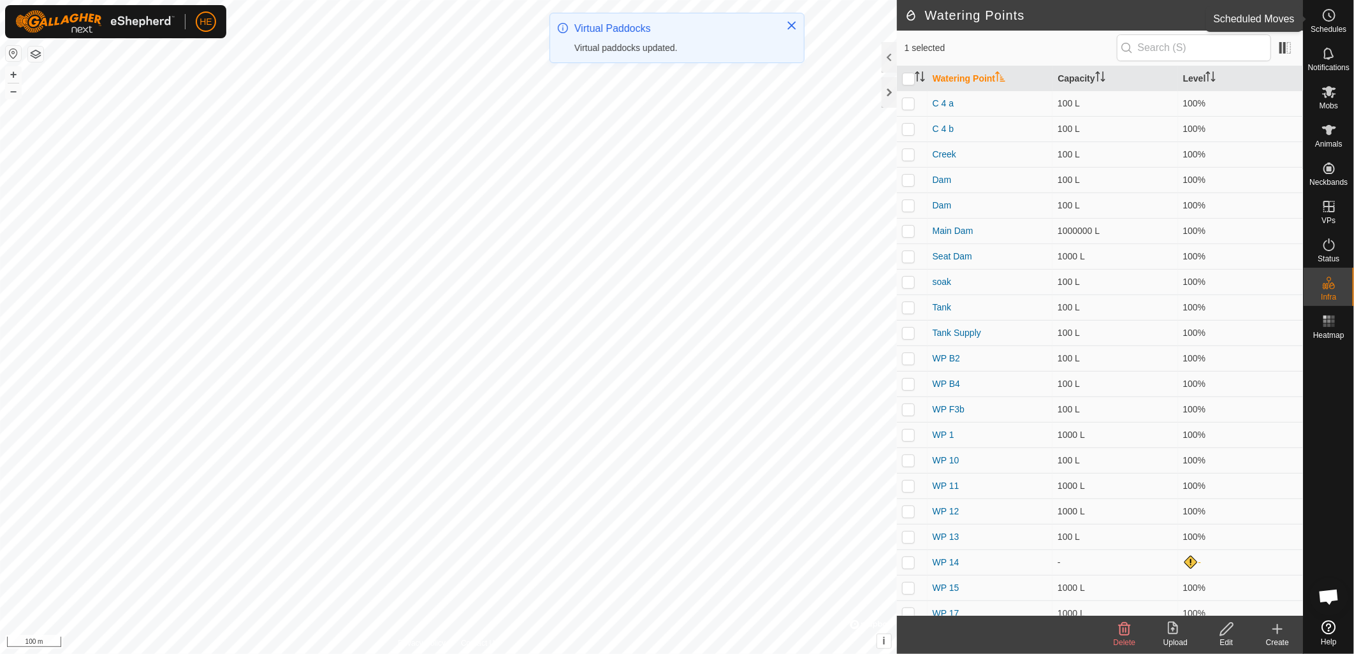
click at [1329, 29] on span "Schedules" at bounding box center [1328, 29] width 36 height 8
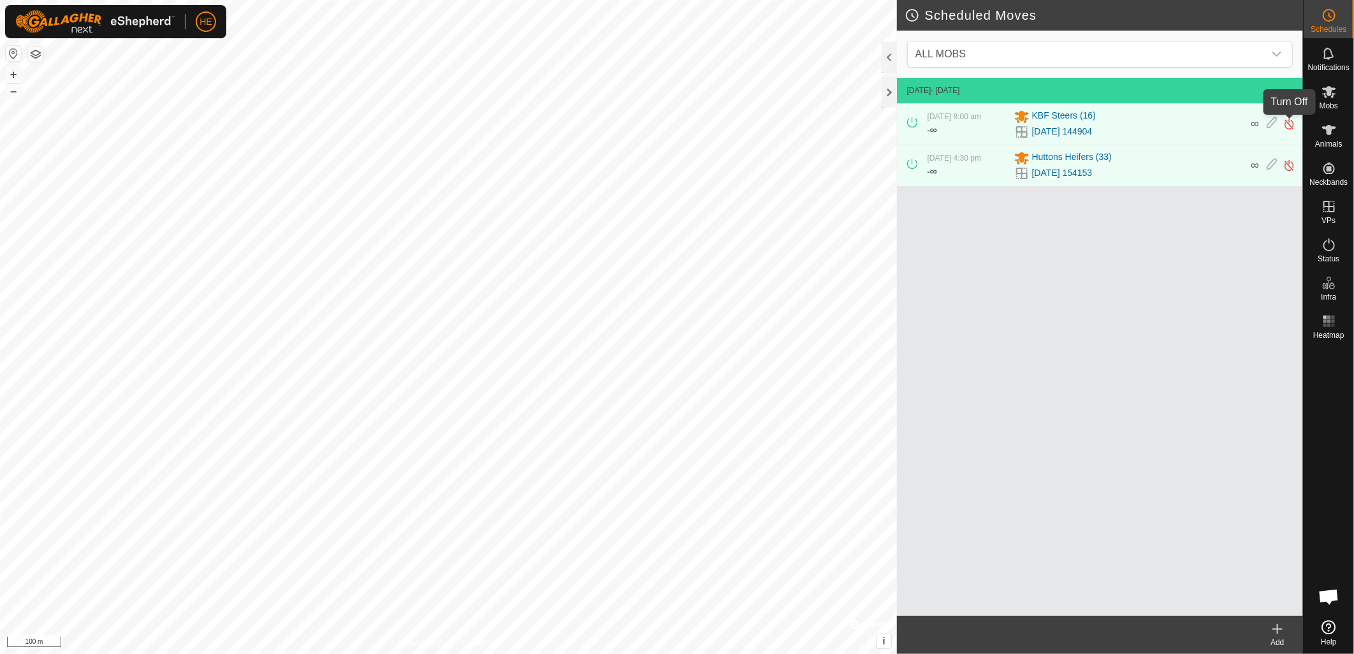
click at [1289, 124] on img at bounding box center [1289, 123] width 12 height 13
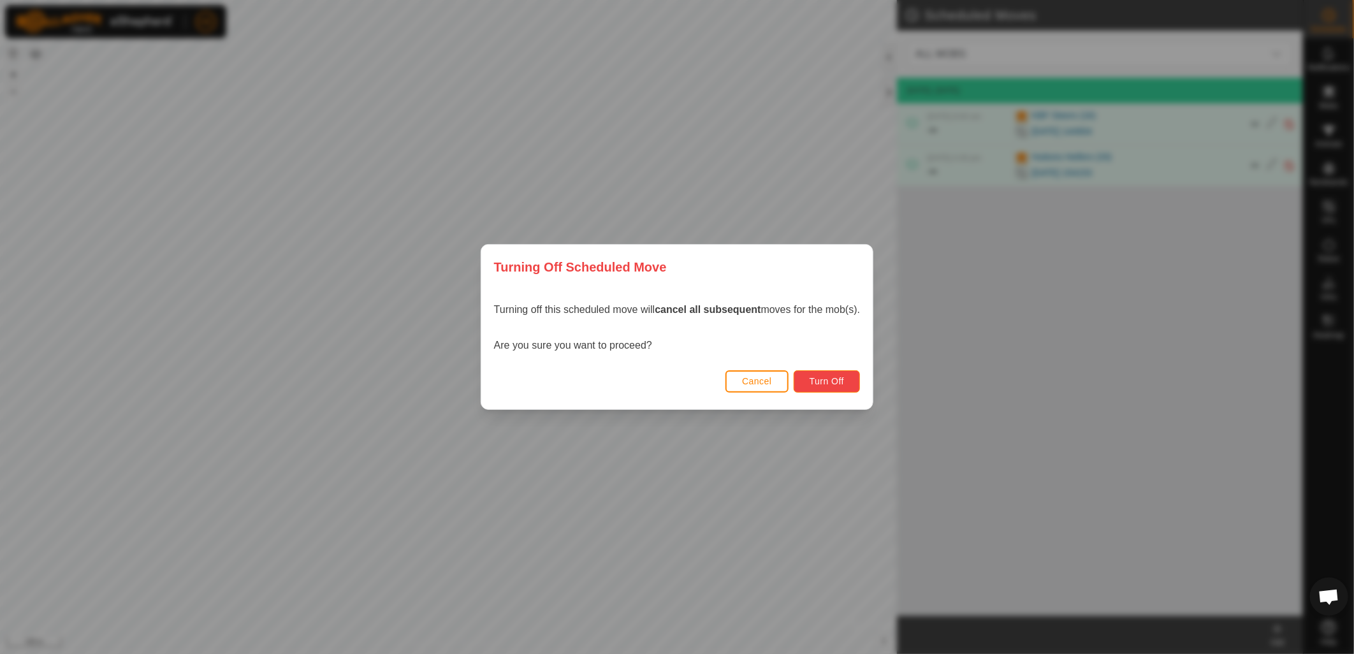
click at [828, 380] on span "Turn Off" at bounding box center [826, 381] width 35 height 10
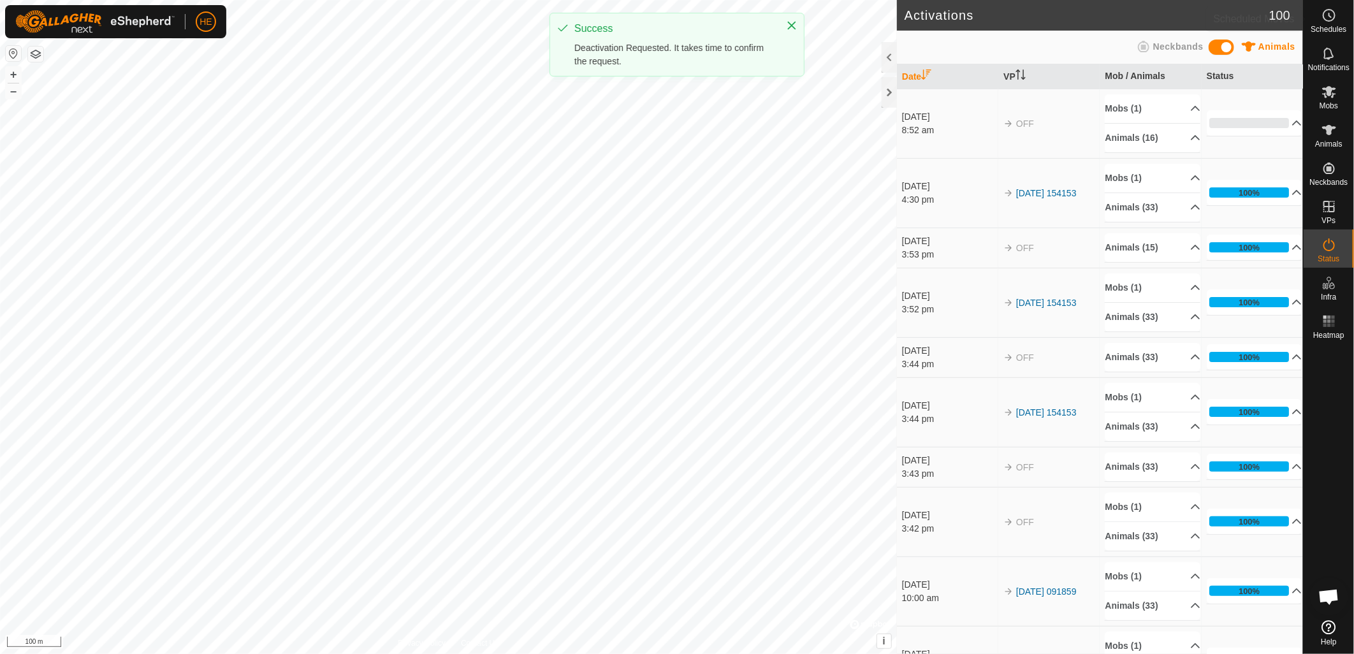
click at [1328, 19] on icon at bounding box center [1328, 15] width 15 height 15
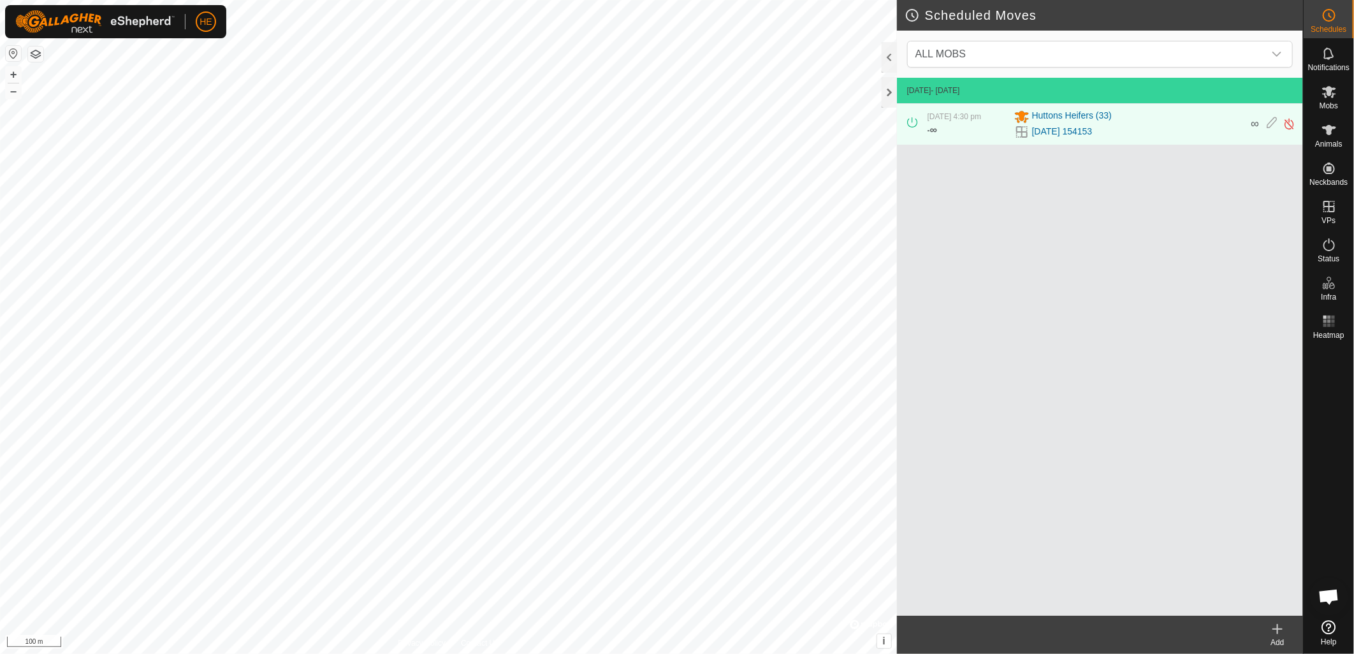
click at [1273, 628] on icon at bounding box center [1276, 628] width 15 height 15
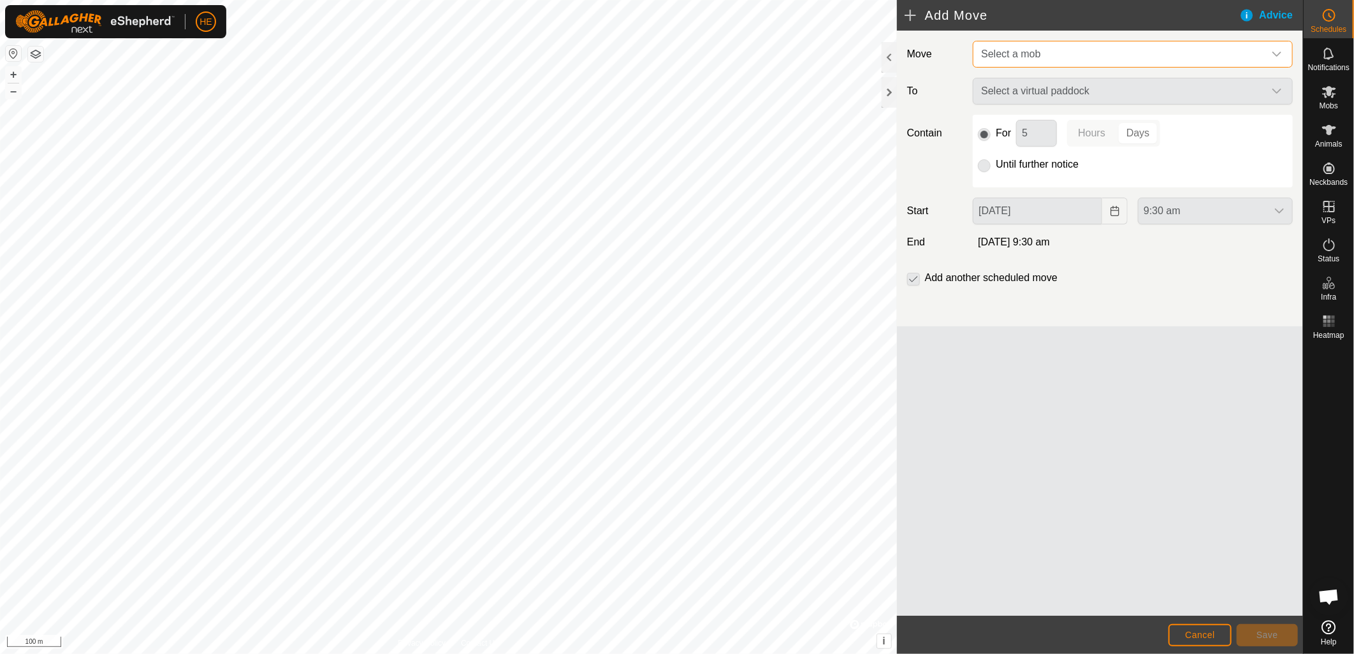
click at [1072, 47] on span "Select a mob" at bounding box center [1120, 53] width 288 height 25
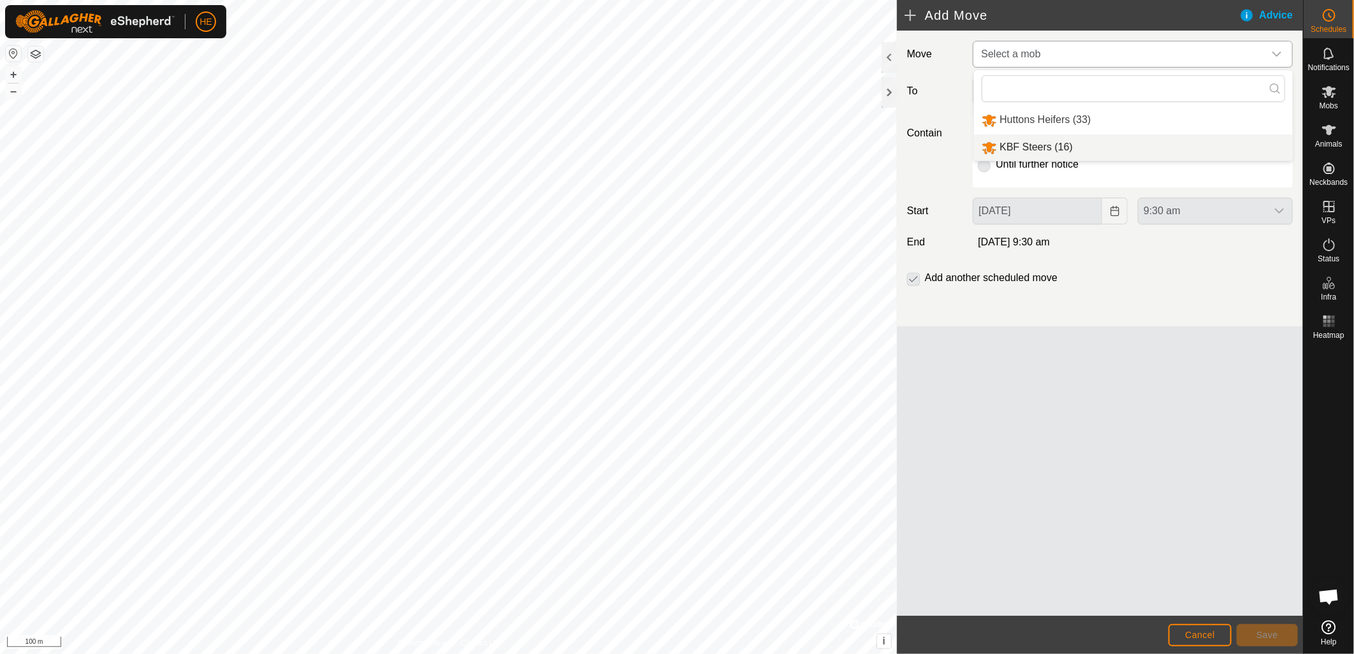
click at [1032, 149] on li "KBF Steers (16)" at bounding box center [1133, 147] width 319 height 26
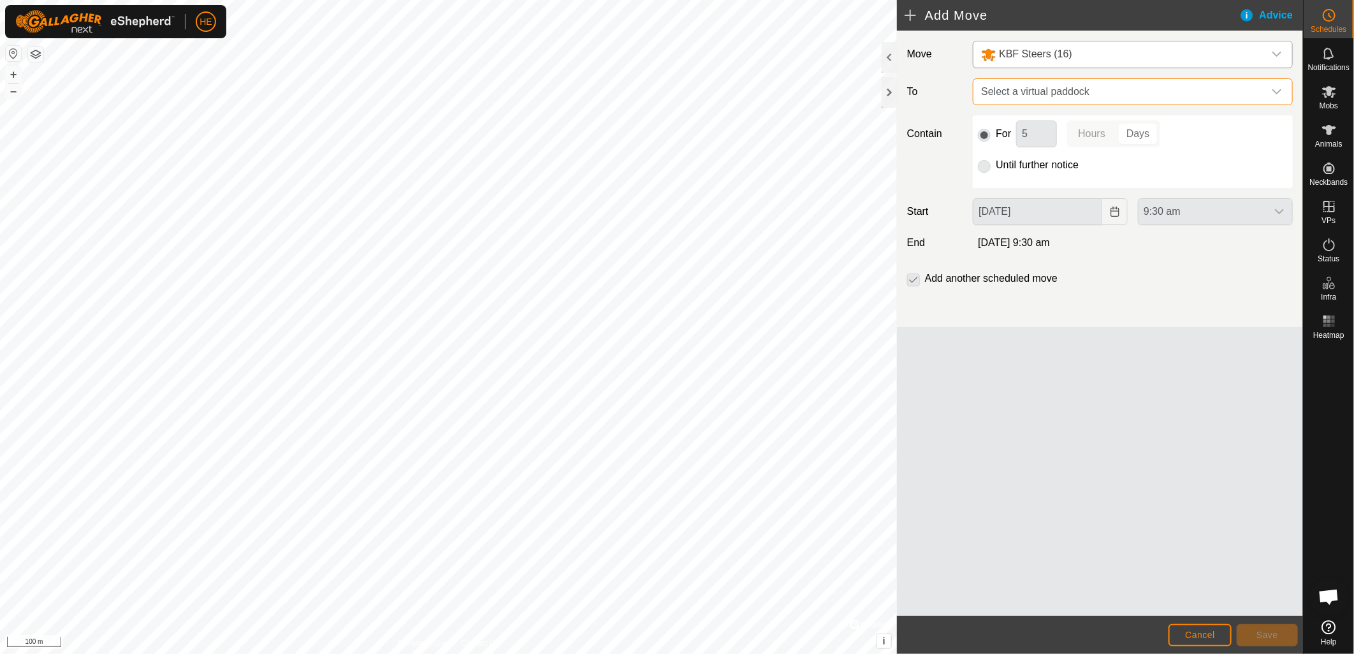
click at [1008, 92] on span "Select a virtual paddock" at bounding box center [1120, 91] width 288 height 25
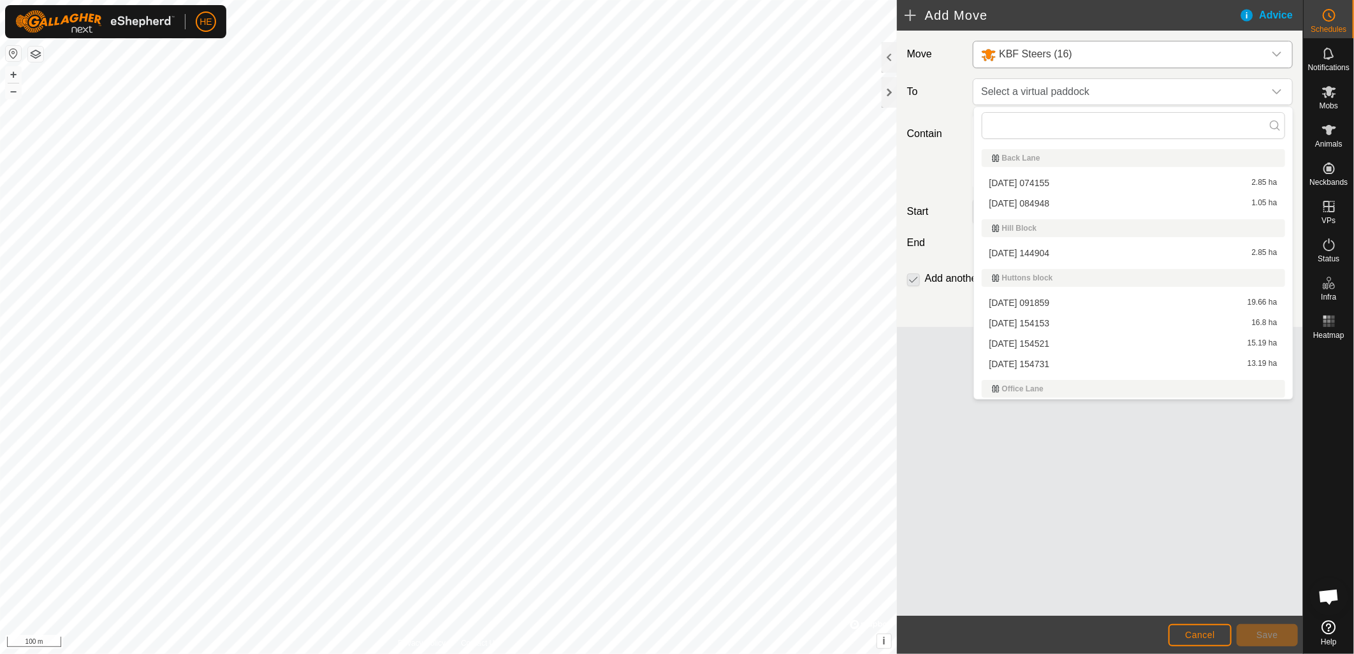
click at [1015, 205] on li "[DATE] 084948 1.05 ha" at bounding box center [1132, 203] width 303 height 19
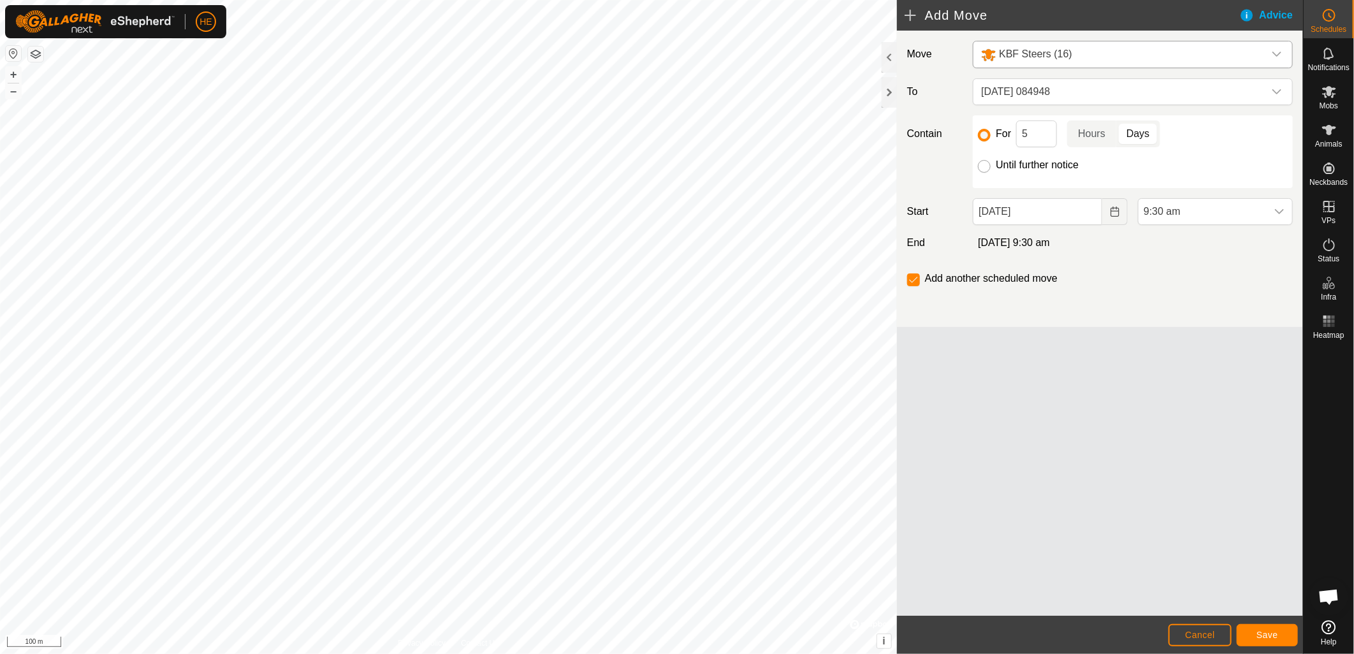
click at [990, 166] on input "Until further notice" at bounding box center [984, 166] width 13 height 13
radio input "true"
checkbox input "false"
click at [1267, 639] on span "Save" at bounding box center [1267, 635] width 22 height 10
